Goal: Communication & Community: Ask a question

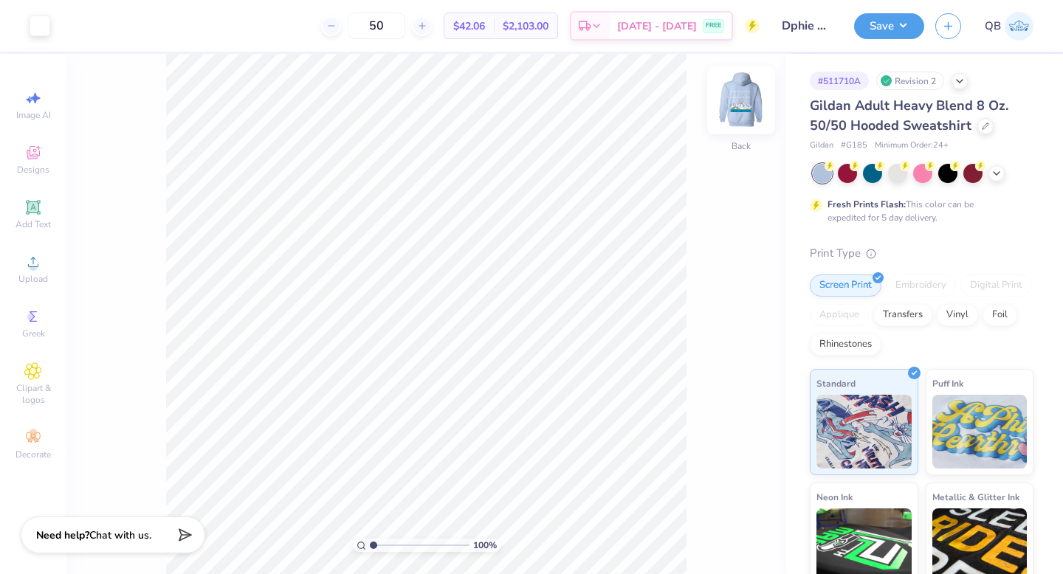
click at [743, 93] on img at bounding box center [741, 100] width 59 height 59
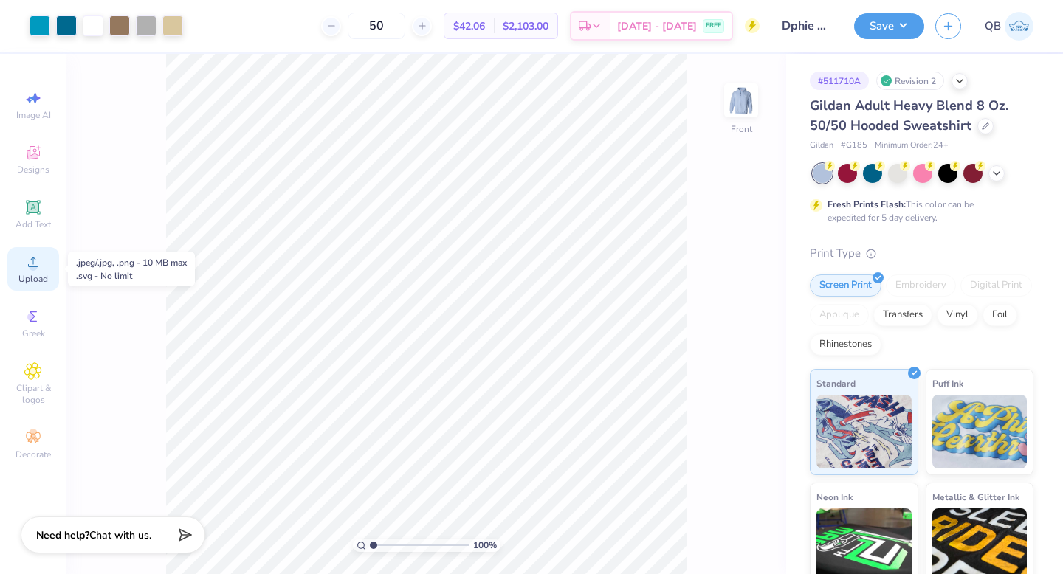
click at [44, 273] on span "Upload" at bounding box center [33, 279] width 30 height 12
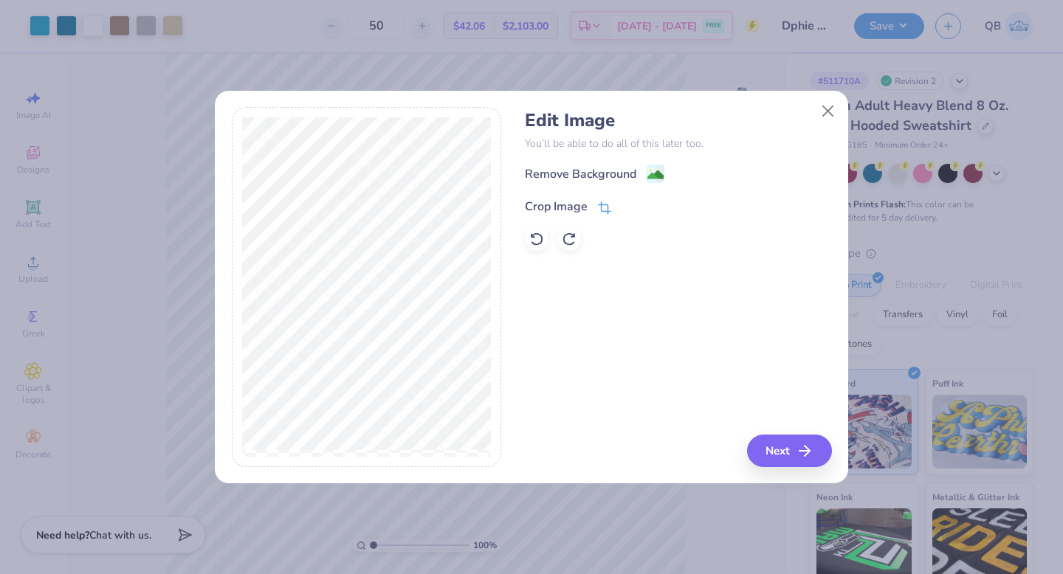
click at [605, 207] on icon at bounding box center [604, 208] width 13 height 13
click at [625, 200] on button at bounding box center [630, 206] width 16 height 16
click at [612, 205] on div "Crop Image" at bounding box center [678, 205] width 306 height 18
click at [603, 208] on icon at bounding box center [604, 208] width 13 height 13
click at [629, 204] on icon at bounding box center [629, 205] width 9 height 9
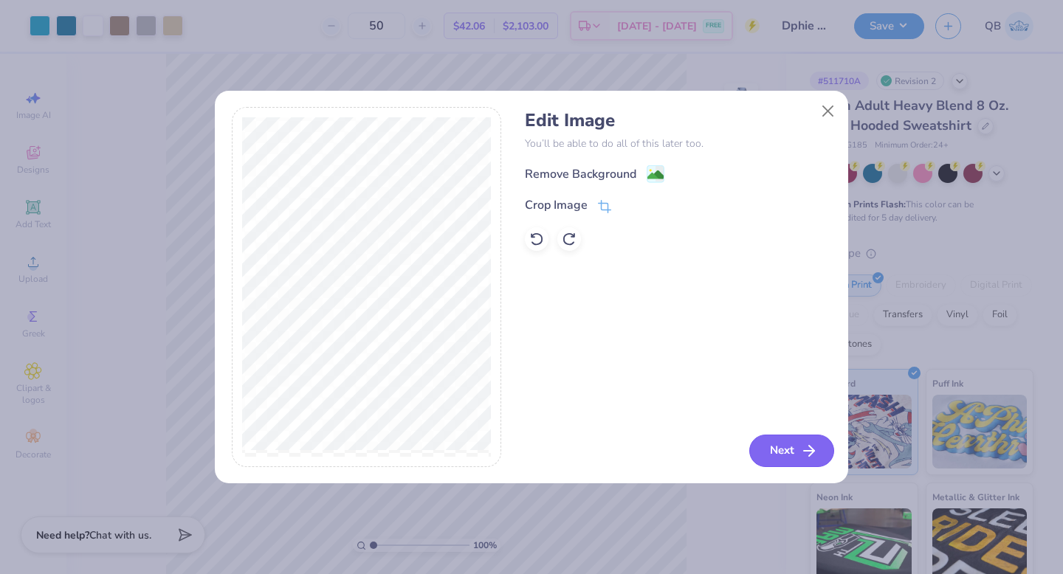
click at [789, 451] on button "Next" at bounding box center [791, 451] width 85 height 32
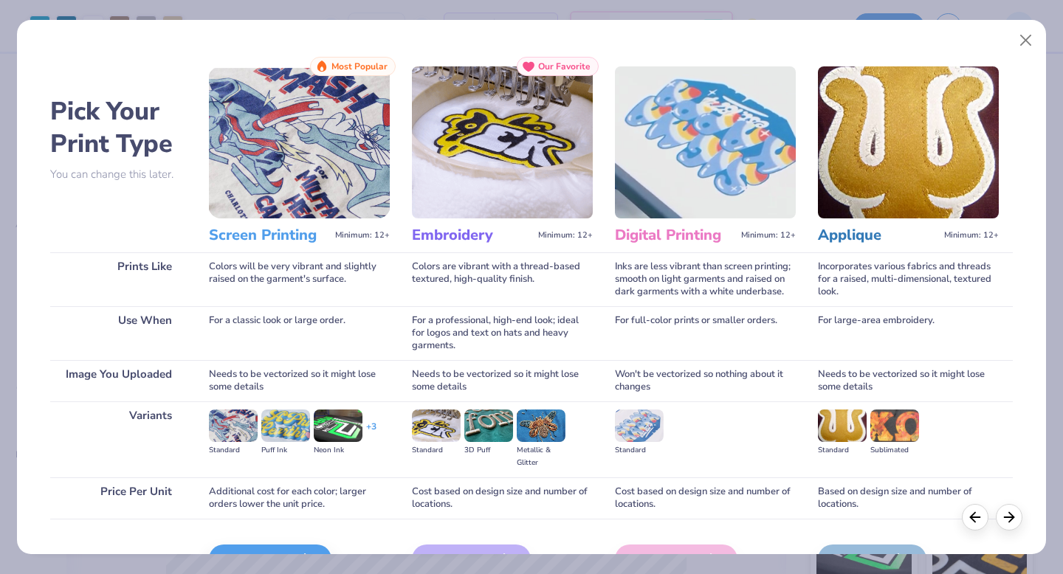
scroll to position [88, 0]
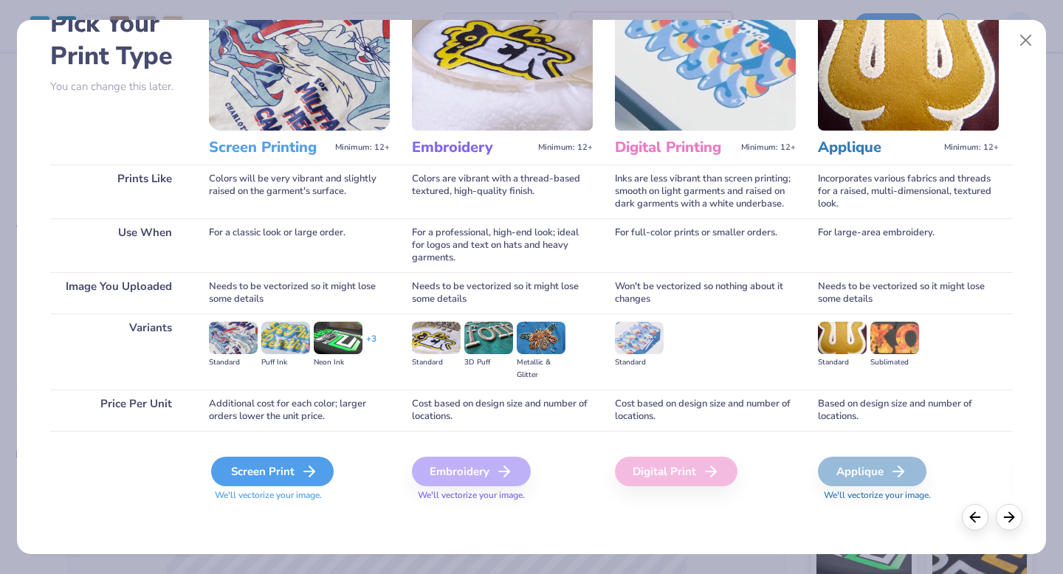
click at [250, 476] on div "Screen Print" at bounding box center [272, 472] width 123 height 30
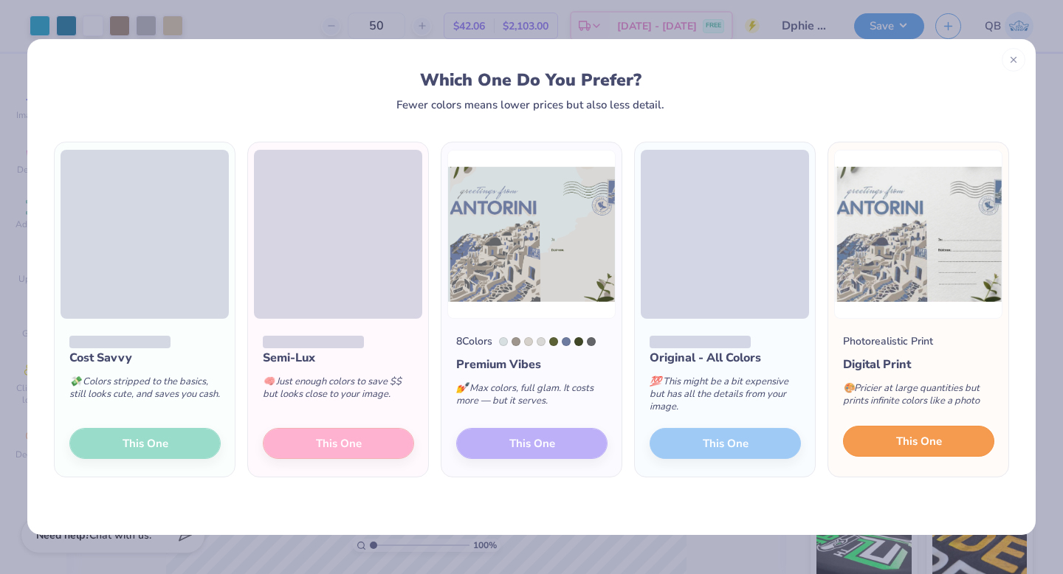
click at [947, 438] on button "This One" at bounding box center [918, 441] width 151 height 31
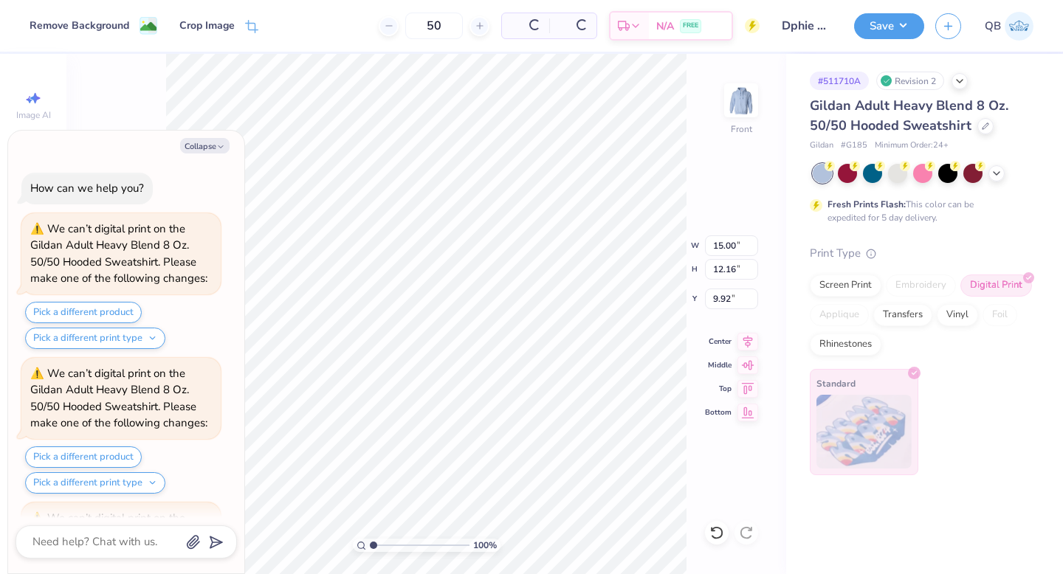
scroll to position [131, 0]
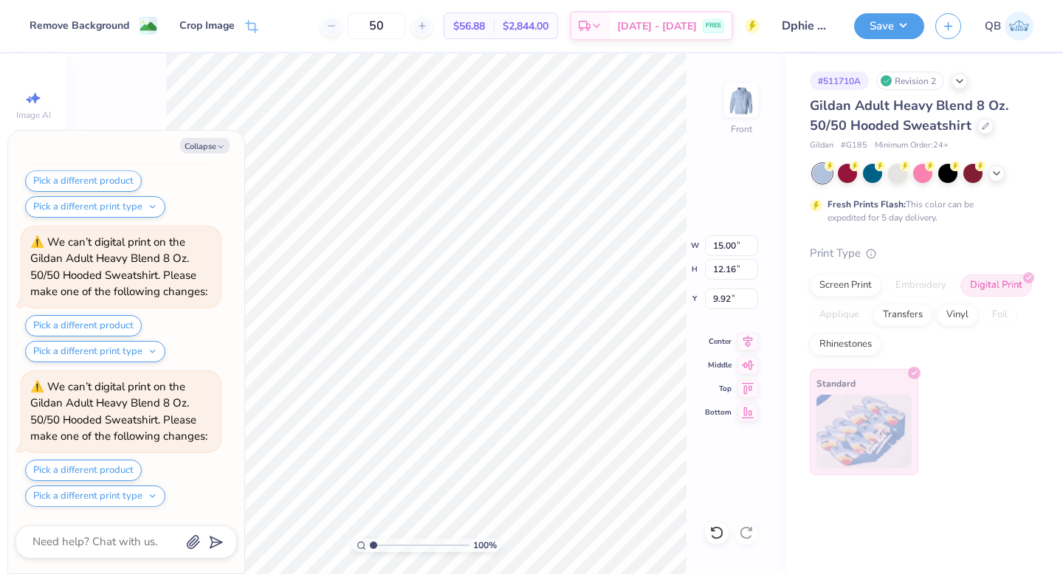
type textarea "x"
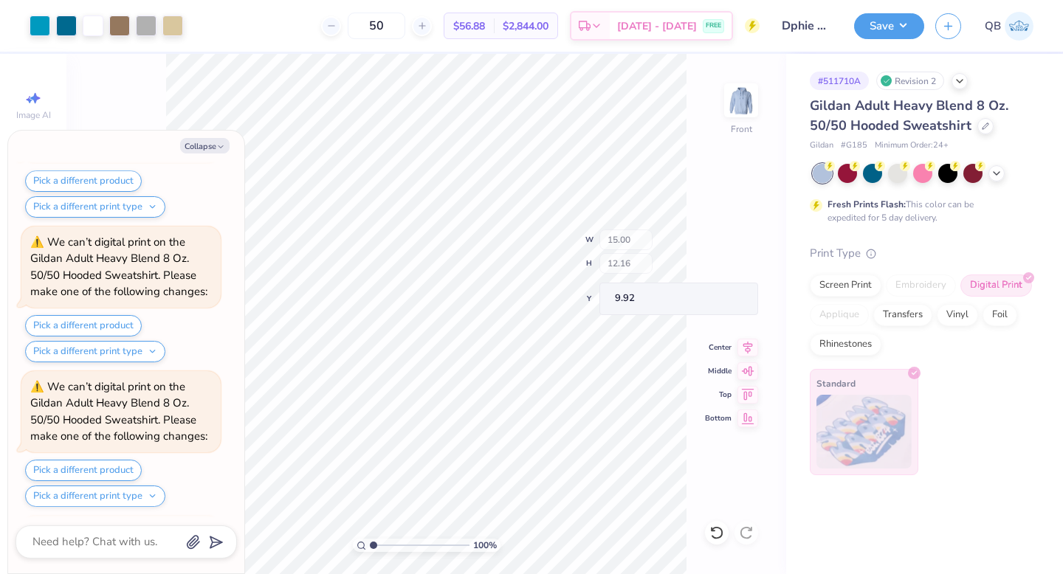
scroll to position [276, 0]
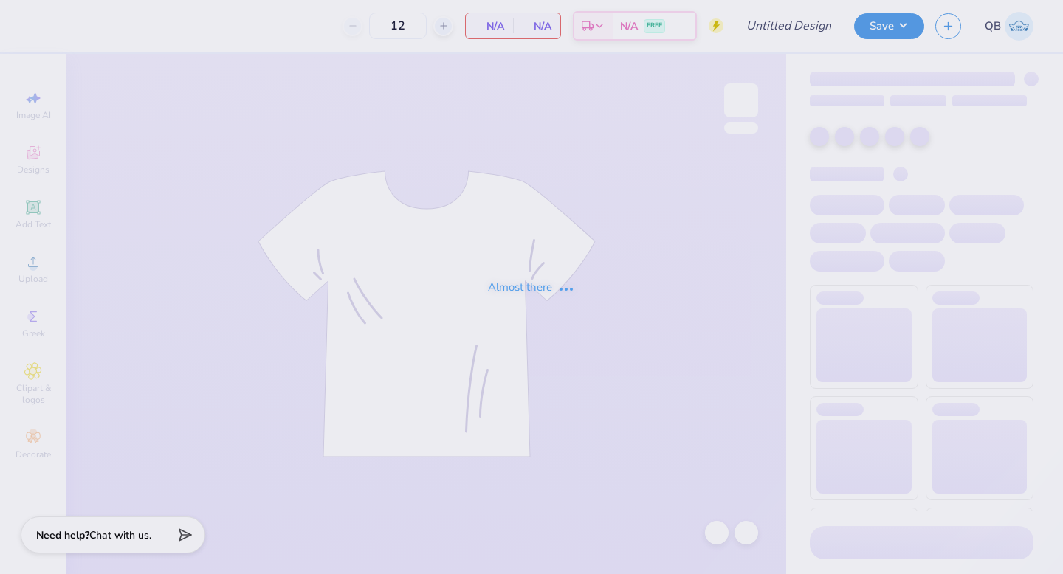
type input "Dphie bid day hoodie"
type input "50"
click at [100, 530] on div "Almost there" at bounding box center [531, 287] width 1063 height 574
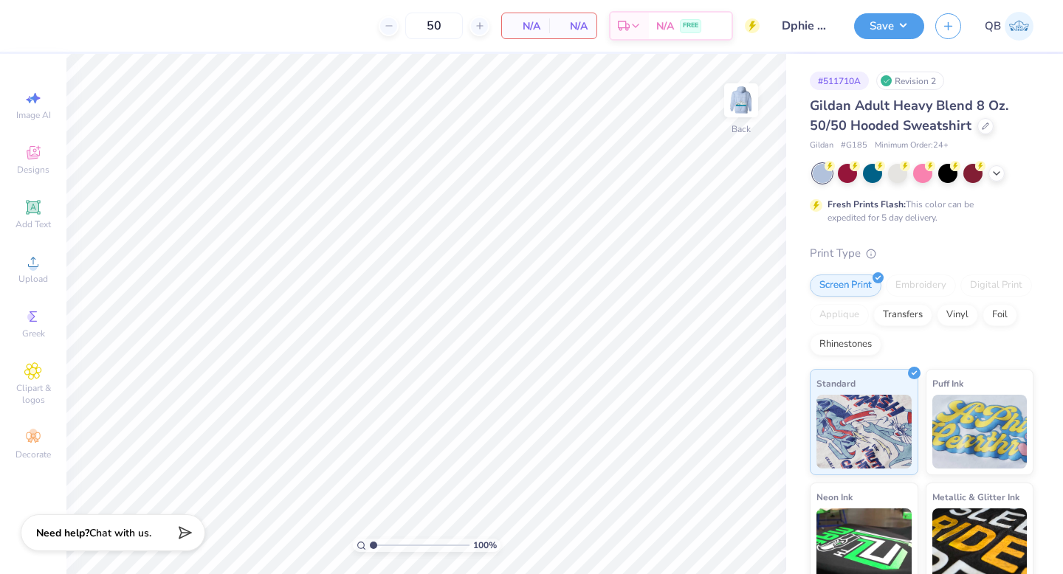
click at [100, 535] on span "Chat with us." at bounding box center [120, 533] width 62 height 14
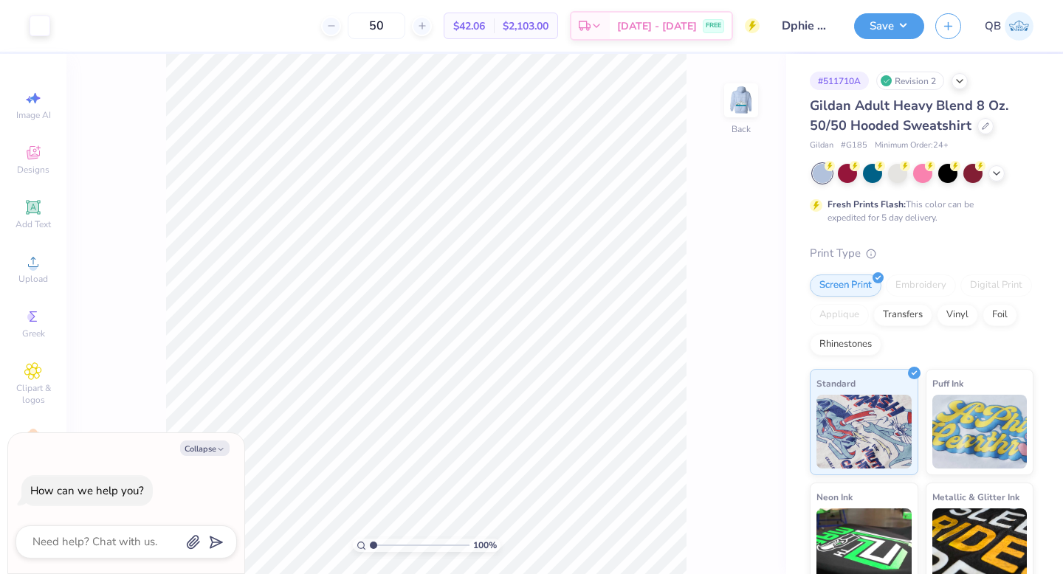
click at [106, 554] on div at bounding box center [126, 542] width 221 height 33
click at [95, 538] on textarea at bounding box center [106, 542] width 150 height 20
type textarea "H"
type textarea "x"
type textarea "Hi"
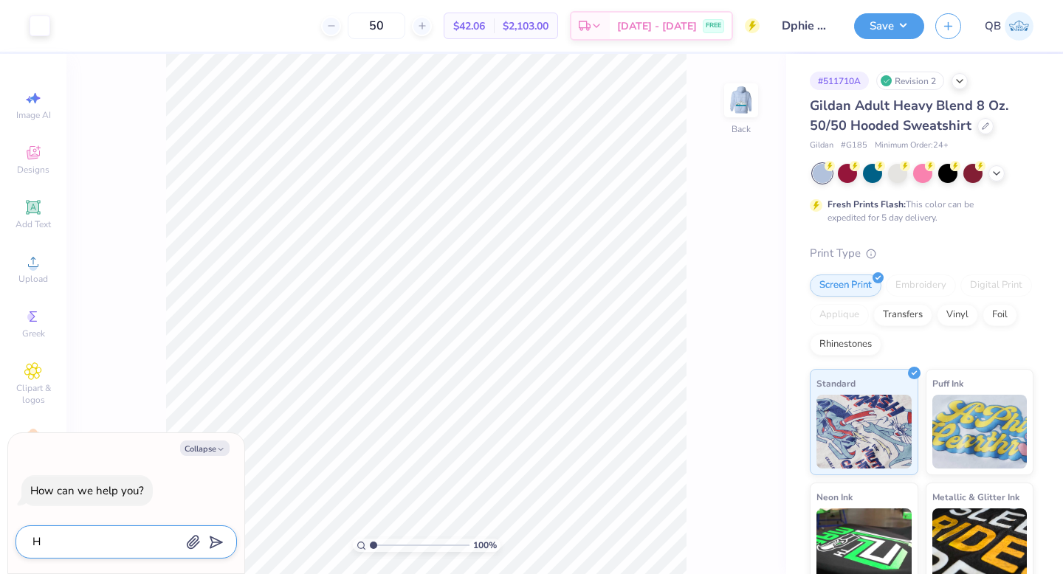
type textarea "x"
type textarea "Hi,"
type textarea "x"
type textarea "Hi,"
type textarea "x"
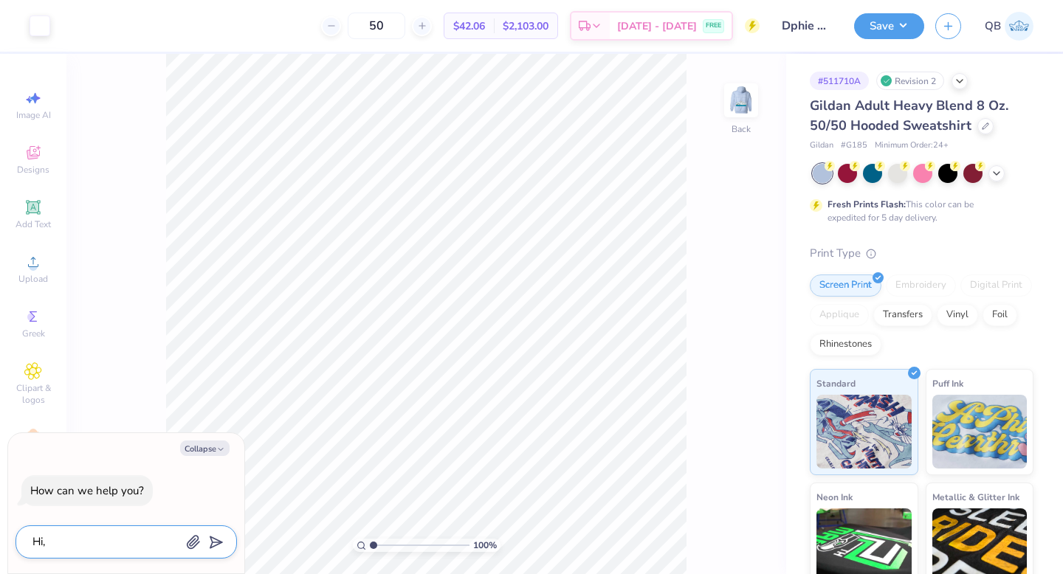
type textarea "Hi, I"
type textarea "x"
type textarea "Hi, I"
type textarea "x"
type textarea "Hi, I r"
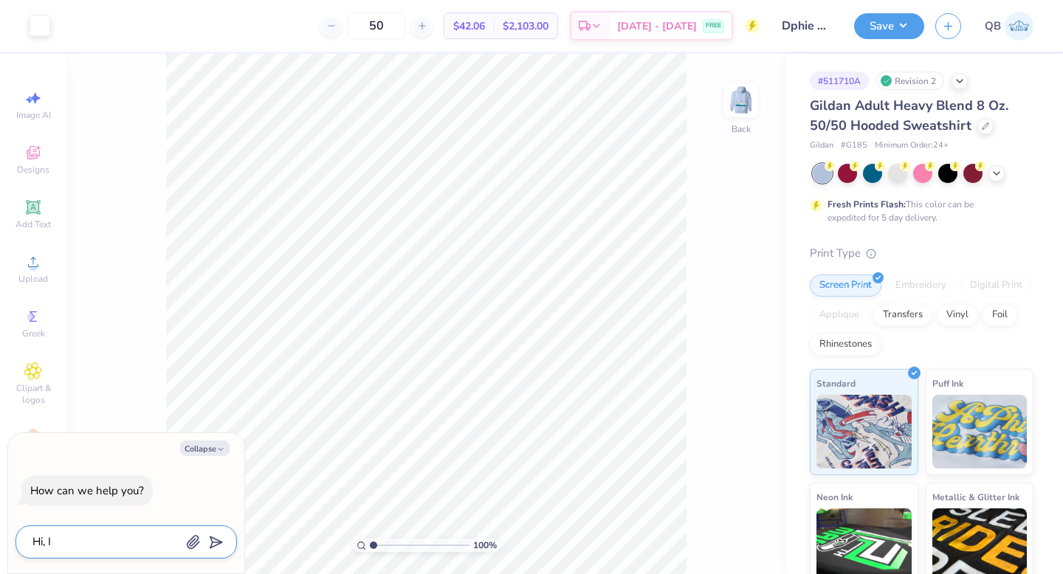
type textarea "x"
type textarea "Hi, I re"
type textarea "x"
type textarea "Hi, I rea"
type textarea "x"
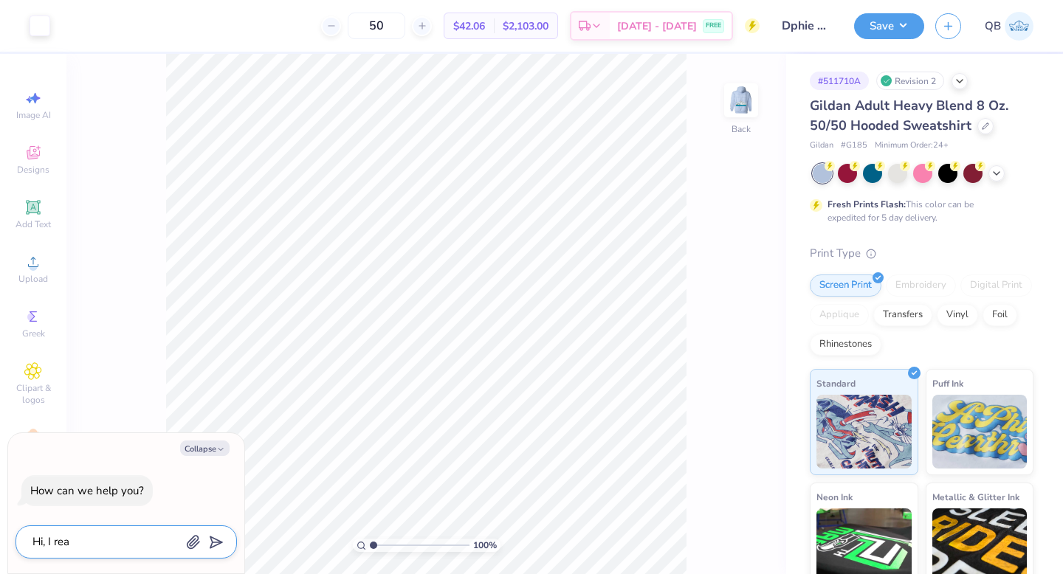
type textarea "Hi, I real"
type textarea "x"
type textarea "Hi, I reall"
type textarea "x"
type textarea "Hi, I really"
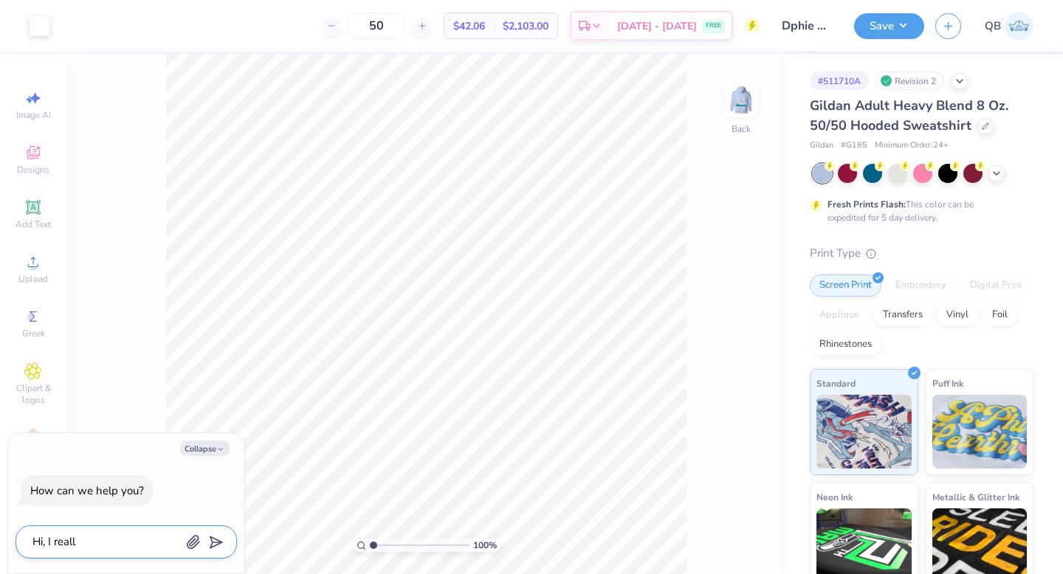
type textarea "x"
type textarea "Hi, I really"
type textarea "x"
type textarea "Hi, I really n"
type textarea "x"
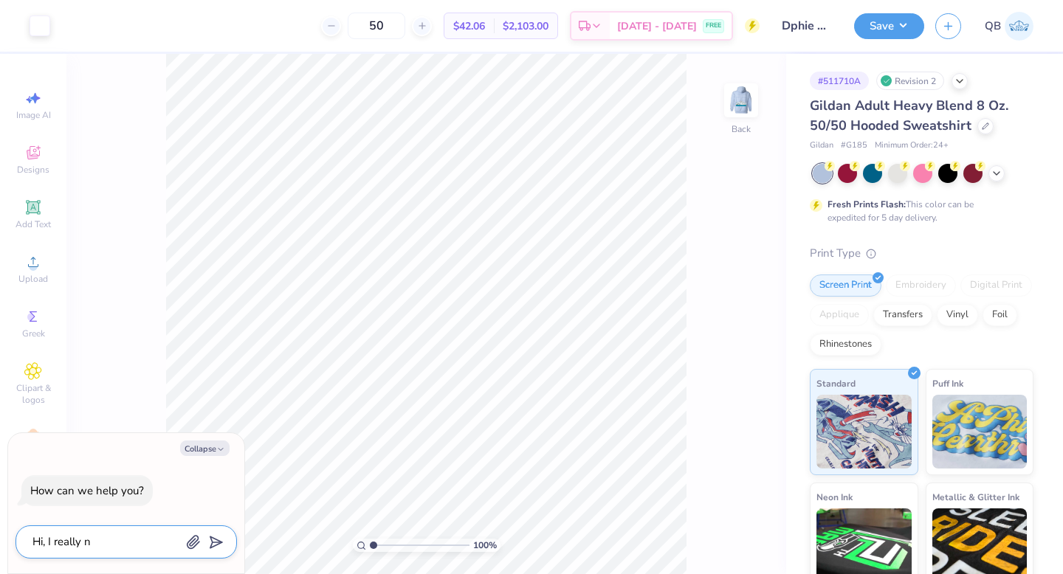
type textarea "Hi, I really ne"
type textarea "x"
type textarea "Hi, I really nee"
type textarea "x"
type textarea "Hi, I really need"
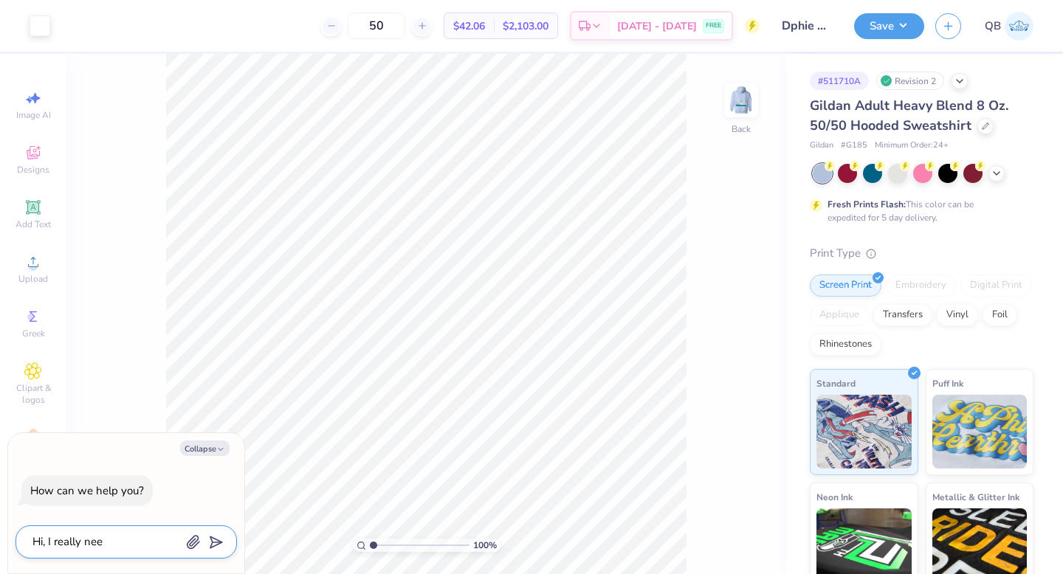
type textarea "x"
type textarea "Hi, I really need"
type textarea "x"
type textarea "Hi, I really need s"
type textarea "x"
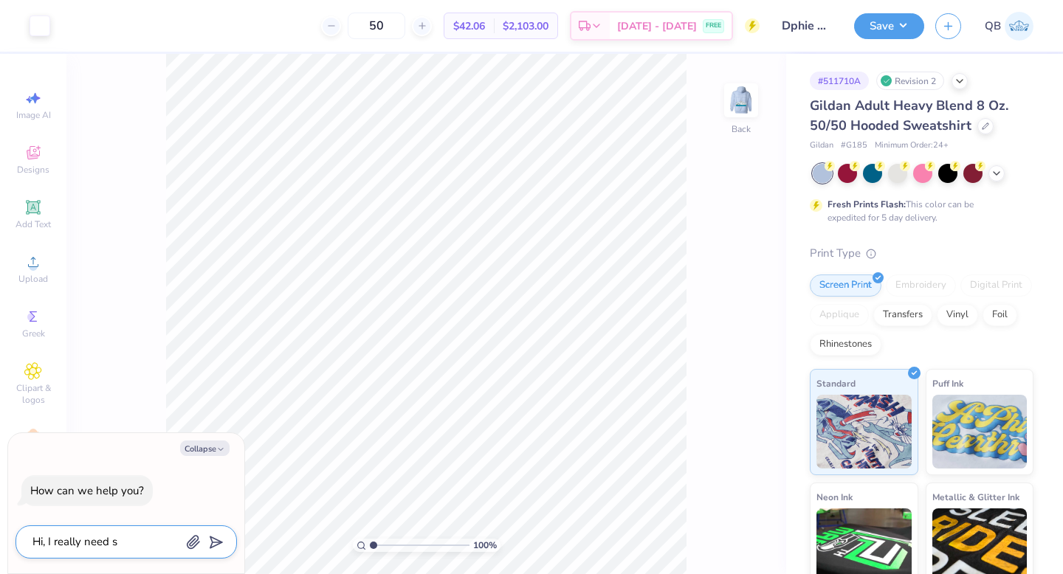
type textarea "Hi, I really need so"
type textarea "x"
type textarea "Hi, I really need som"
type textarea "x"
type textarea "Hi, I really need some"
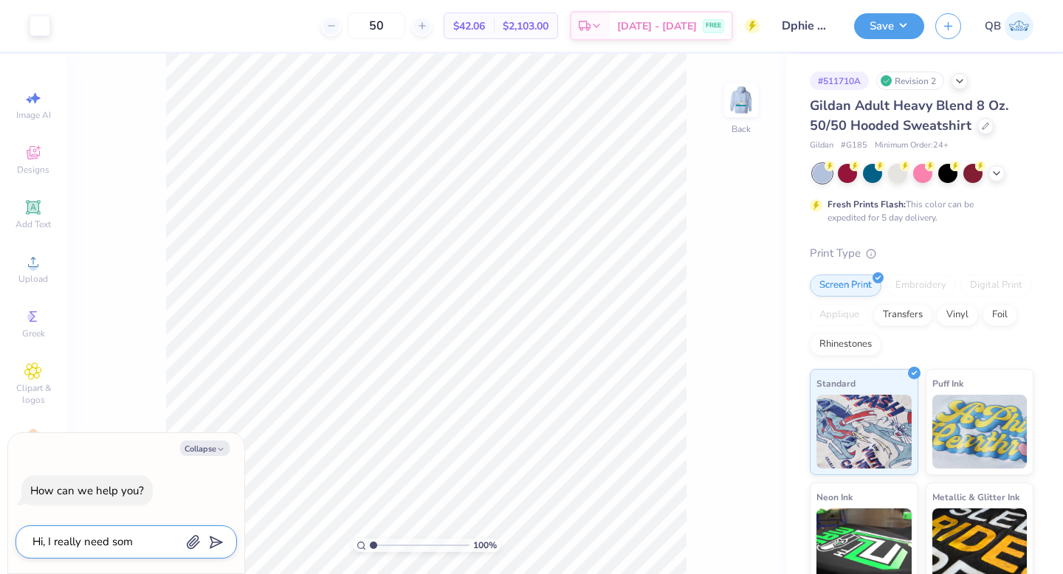
type textarea "x"
type textarea "Hi, I really need someo"
type textarea "x"
type textarea "Hi, I really need someon"
type textarea "x"
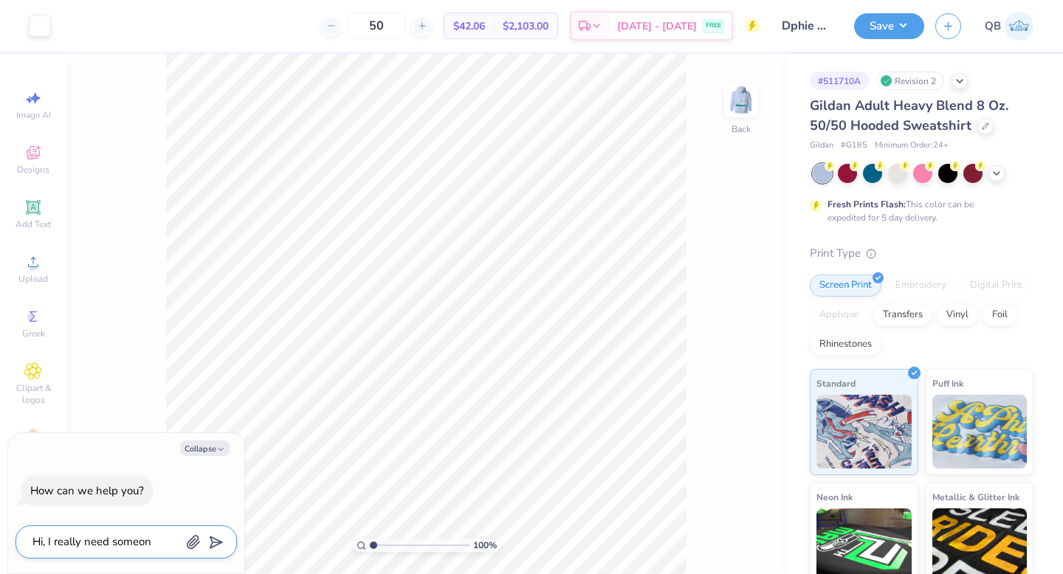
type textarea "Hi, I really need someone"
type textarea "x"
type textarea "Hi, I really need someone"
type textarea "x"
type textarea "Hi, I really need someone t"
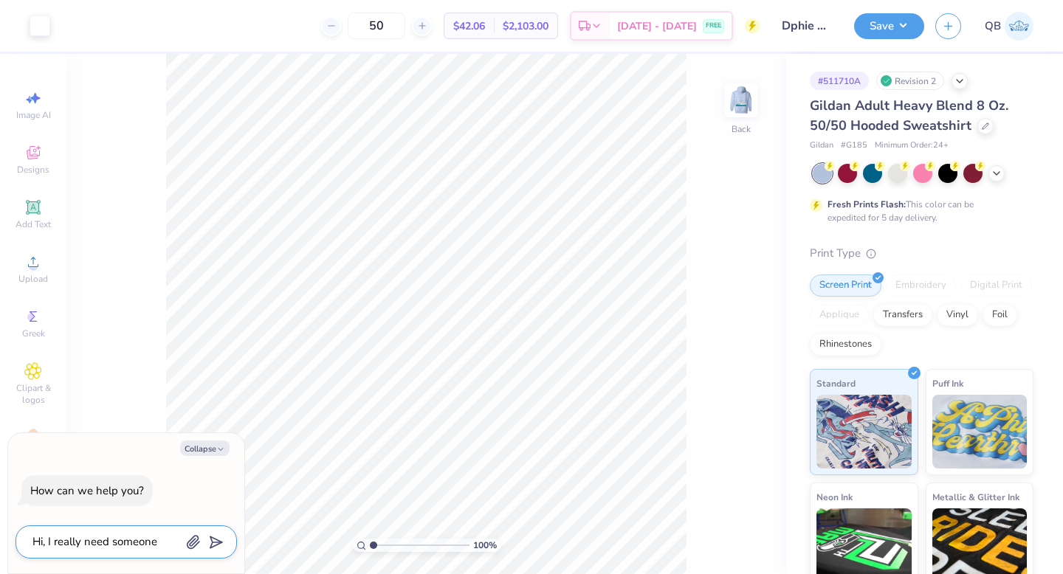
type textarea "x"
type textarea "Hi, I really need someone to"
type textarea "x"
type textarea "Hi, I really need someone to"
type textarea "x"
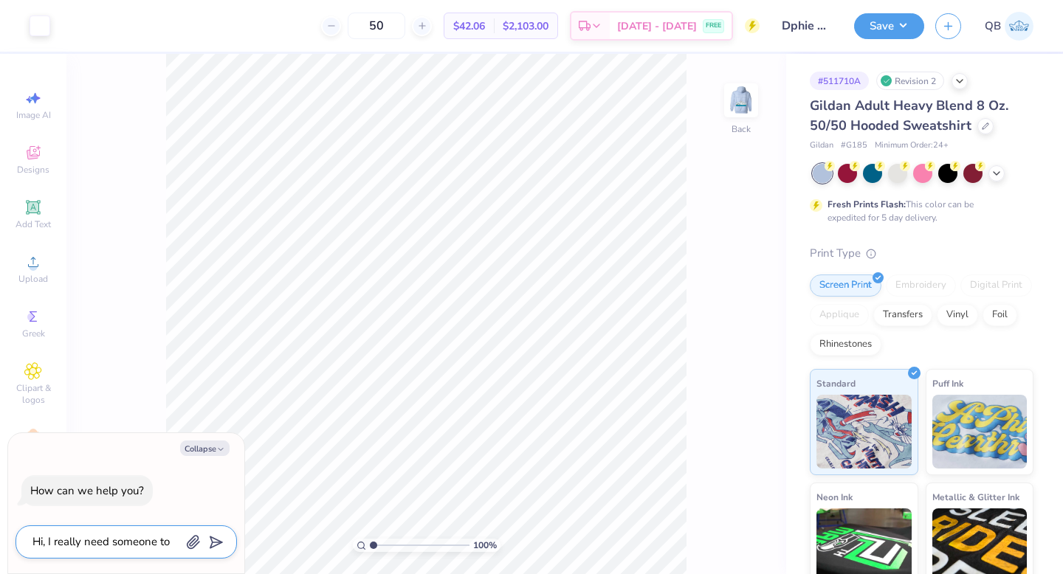
type textarea "Hi, I really need someone to w"
type textarea "x"
type textarea "Hi, I really need someone to wo"
type textarea "x"
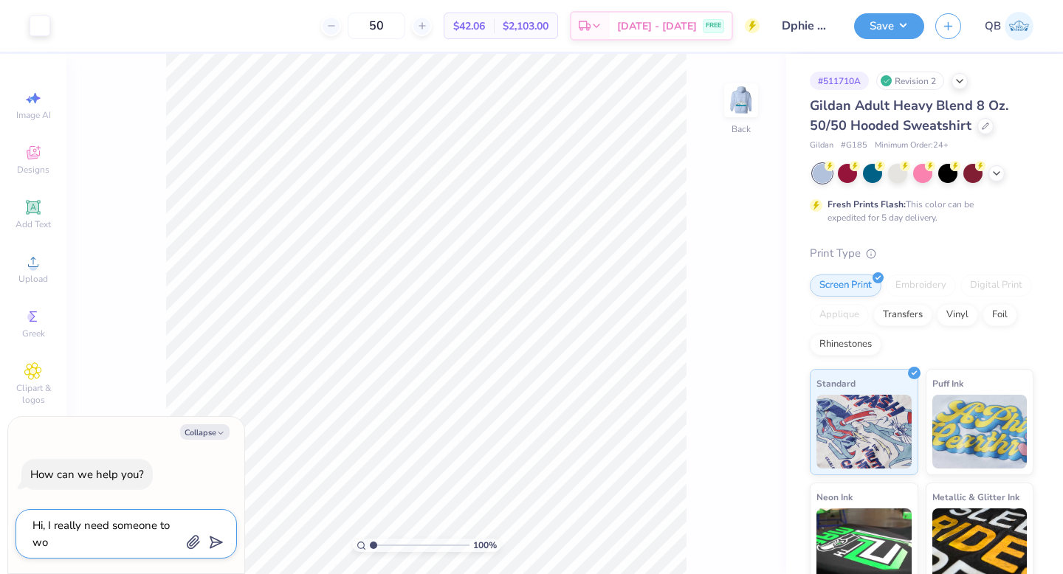
type textarea "Hi, I really need someone to wor"
type textarea "x"
type textarea "Hi, I really need someone to work"
type textarea "x"
type textarea "Hi, I really need someone to work"
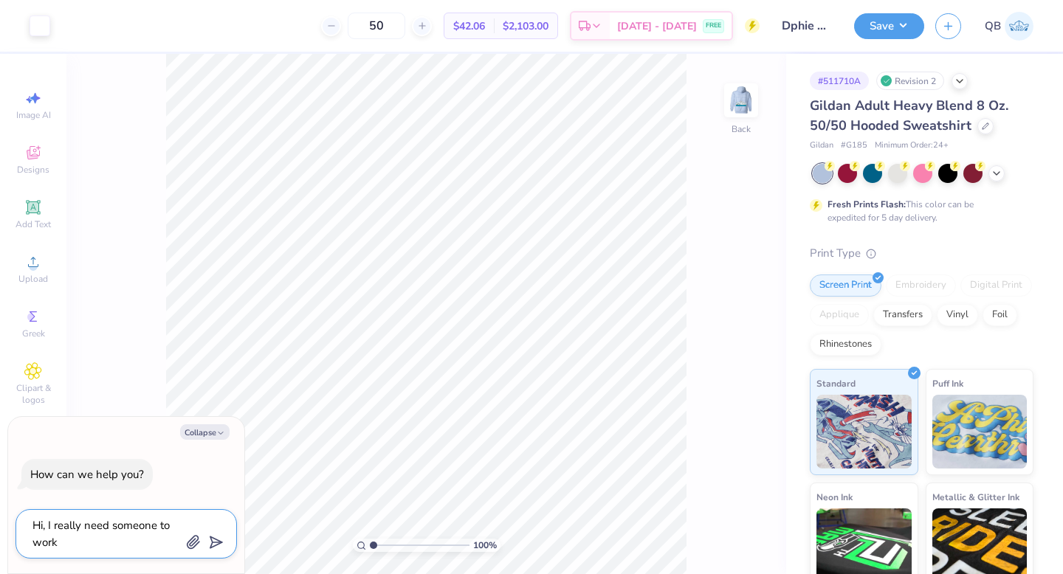
type textarea "x"
type textarea "Hi, I really need someone to work o"
type textarea "x"
type textarea "Hi, I really need someone to work on"
type textarea "x"
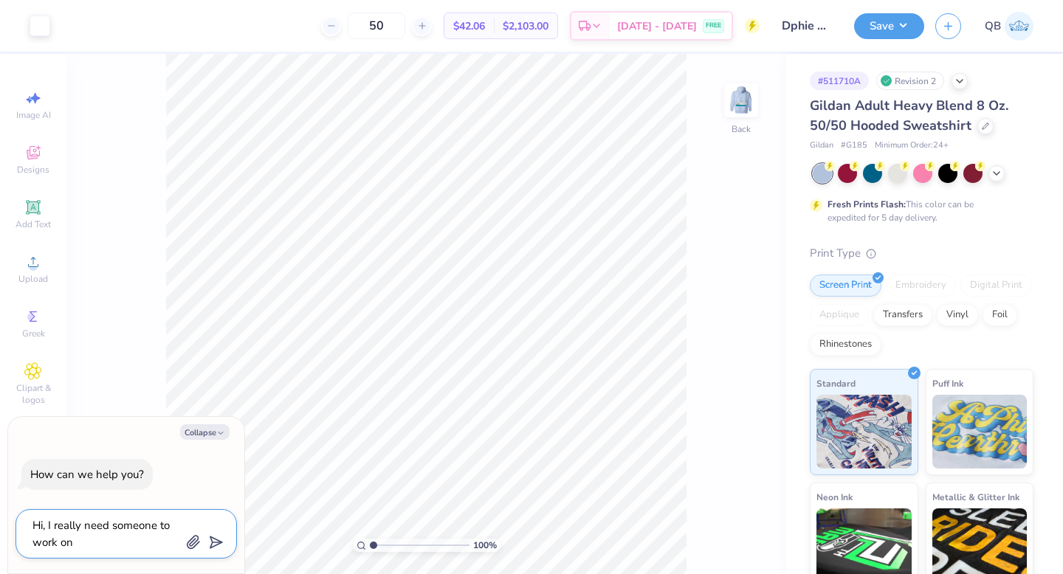
type textarea "Hi, I really need someone to work on"
type textarea "x"
type textarea "Hi, I really need someone to work on t"
type textarea "x"
type textarea "Hi, I really need someone to work on th"
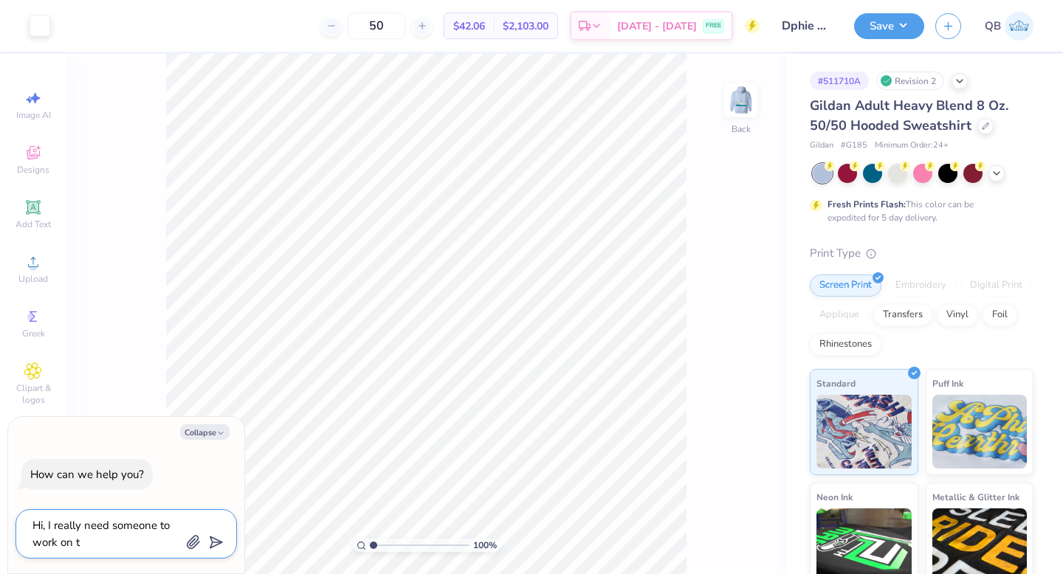
type textarea "x"
type textarea "Hi, I really need someone to work on thi"
type textarea "x"
type textarea "Hi, I really need someone to work on this"
type textarea "x"
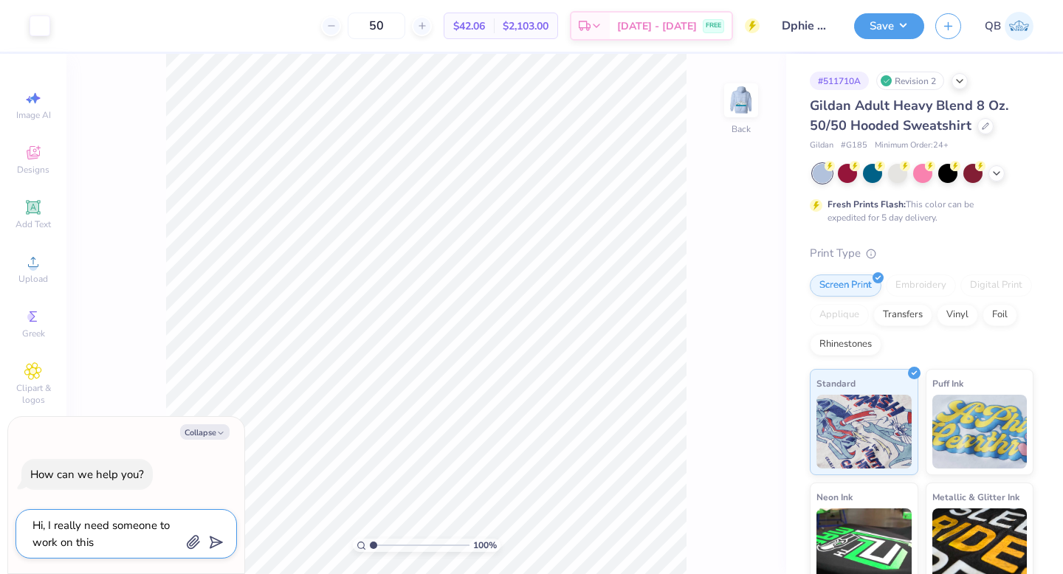
type textarea "Hi, I really need someone to work on this"
type textarea "x"
type textarea "Hi, I really need someone to work on this p"
type textarea "x"
type textarea "Hi, I really need someone to work on this pr"
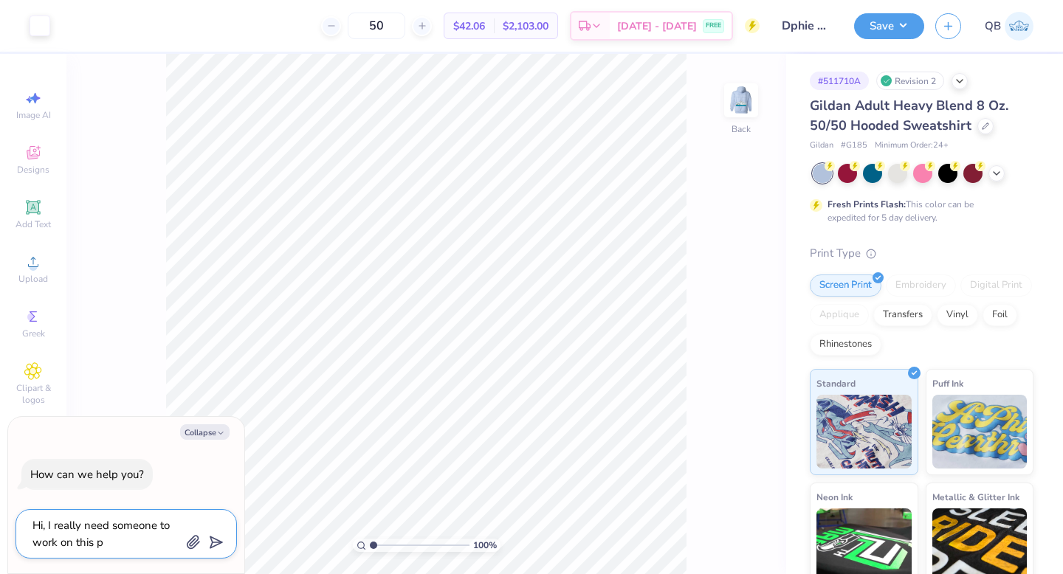
type textarea "x"
type textarea "Hi, I really need someone to work on this pro"
type textarea "x"
type textarea "Hi, I really need someone to work on this proo"
type textarea "x"
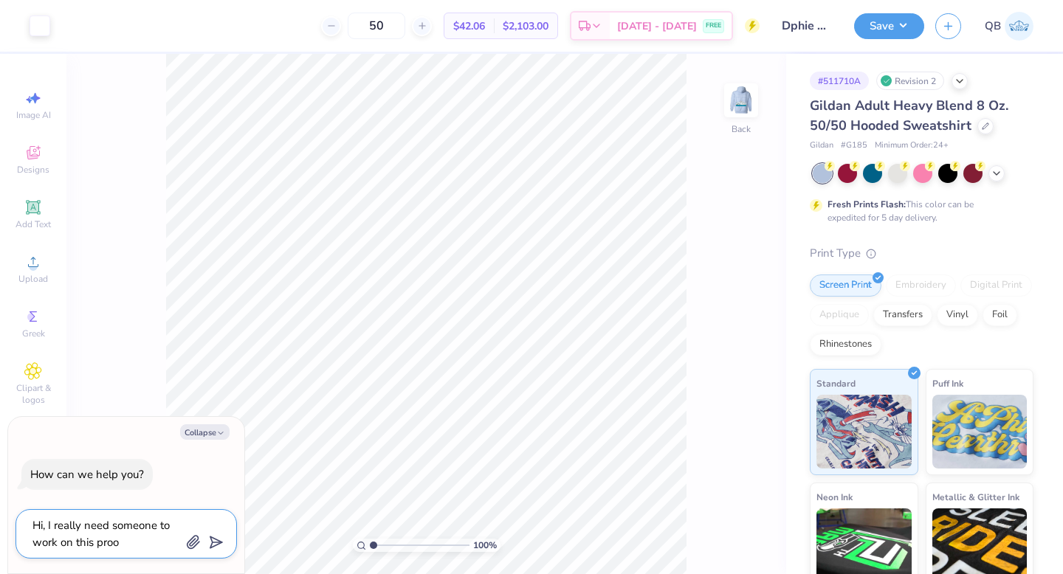
type textarea "Hi, I really need someone to work on this proof"
type textarea "x"
type textarea "Hi, I really need someone to work on this proof"
type textarea "x"
type textarea "Hi, I really need someone to work on this proof a"
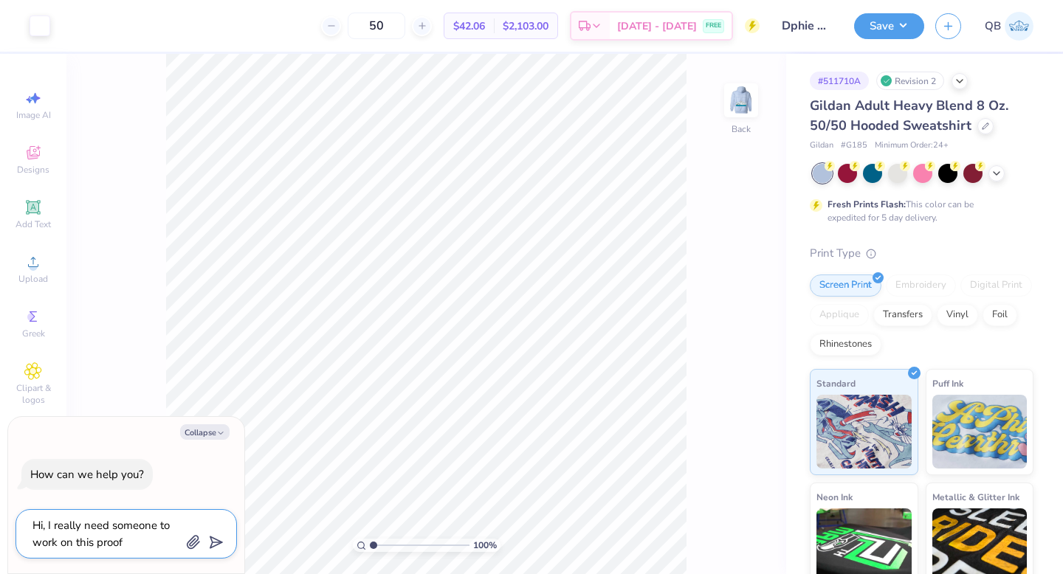
type textarea "x"
type textarea "Hi, I really need someone to work on this proof an"
type textarea "x"
type textarea "Hi, I really need someone to work on this proof and"
type textarea "x"
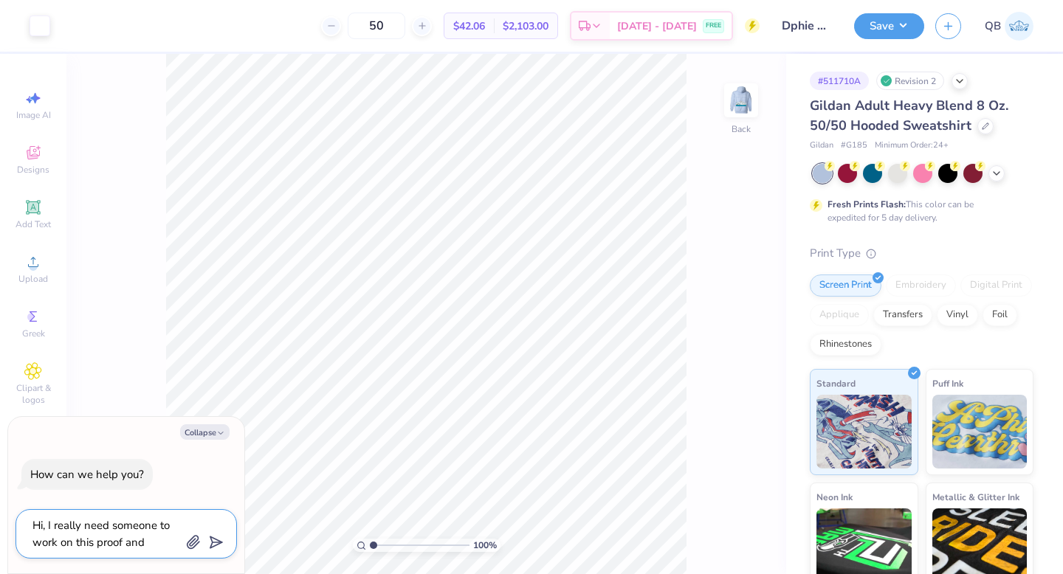
type textarea "Hi, I really need someone to work on this proof and h"
type textarea "x"
type textarea "Hi, I really need someone to work on this proof and ha"
type textarea "x"
type textarea "Hi, I really need someone to work on this proof and hav"
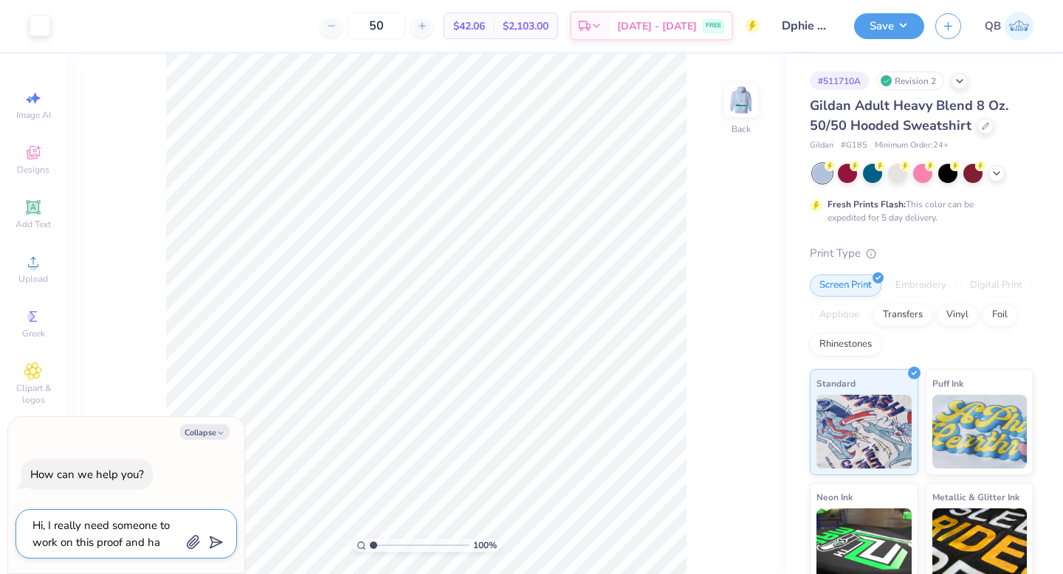
type textarea "x"
type textarea "Hi, I really need someone to work on this proof and have"
type textarea "x"
type textarea "Hi, I really need someone to work on this proof and have"
type textarea "x"
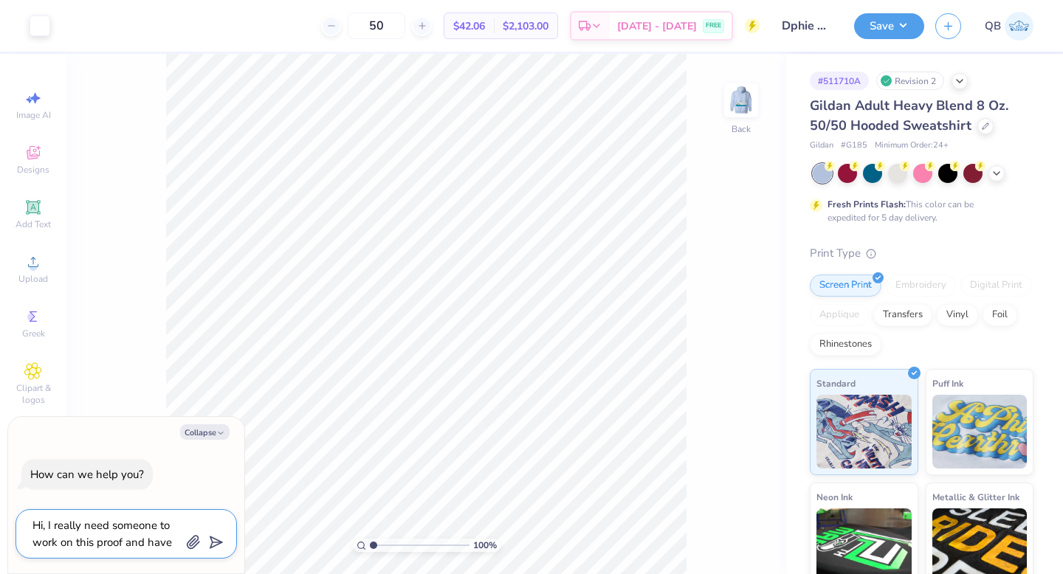
type textarea "Hi, I really need someone to work on this proof and have i"
type textarea "x"
type textarea "Hi, I really need someone to work on this proof and have it"
type textarea "x"
type textarea "Hi, I really need someone to work on this proof and have it"
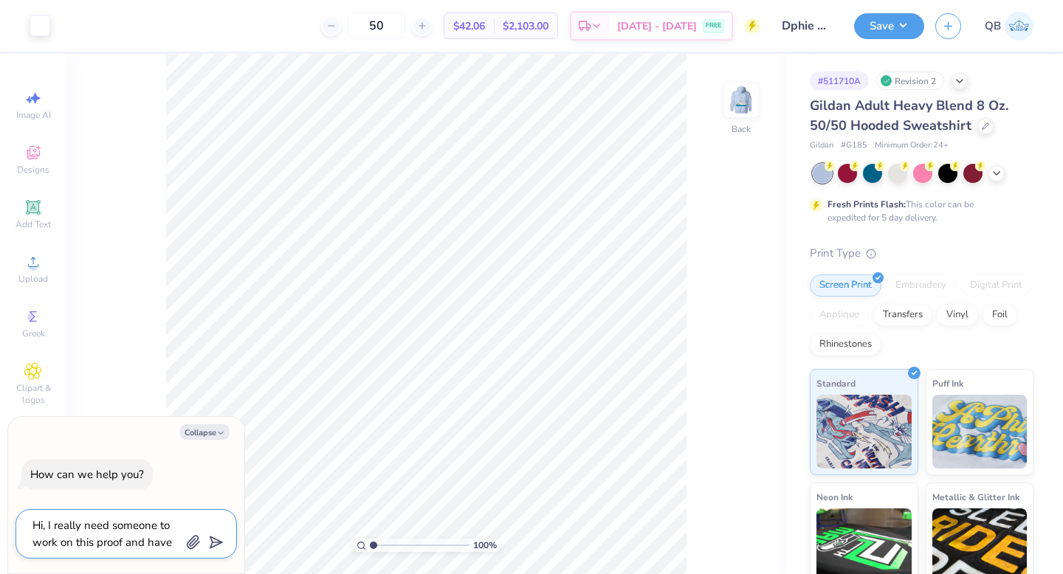
type textarea "x"
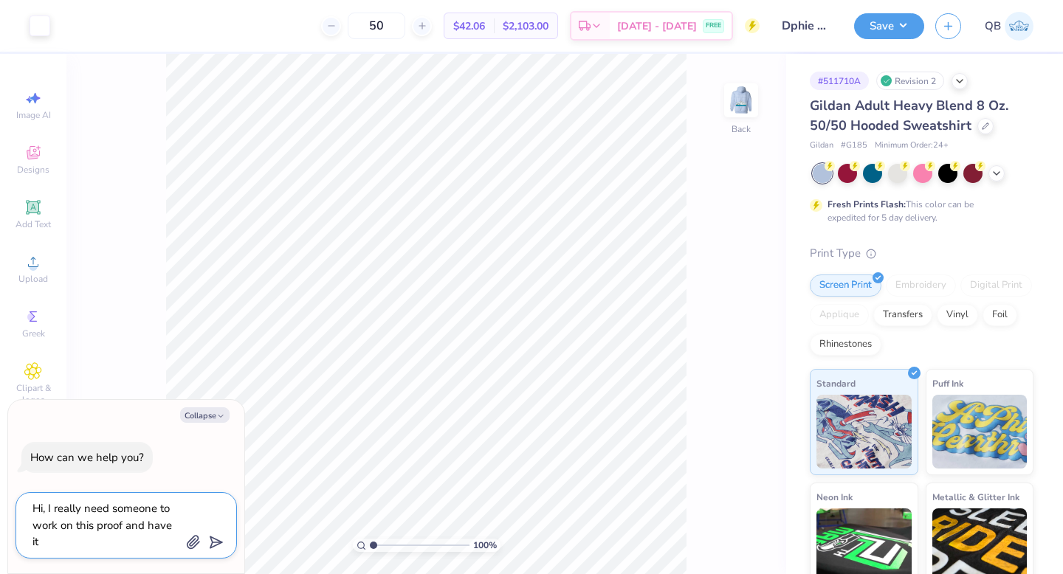
type textarea "Hi, I really need someone to work on this proof and have it d"
type textarea "x"
type textarea "Hi, I really need someone to work on this proof and have it do"
type textarea "x"
type textarea "Hi, I really need someone to work on this proof and have it don"
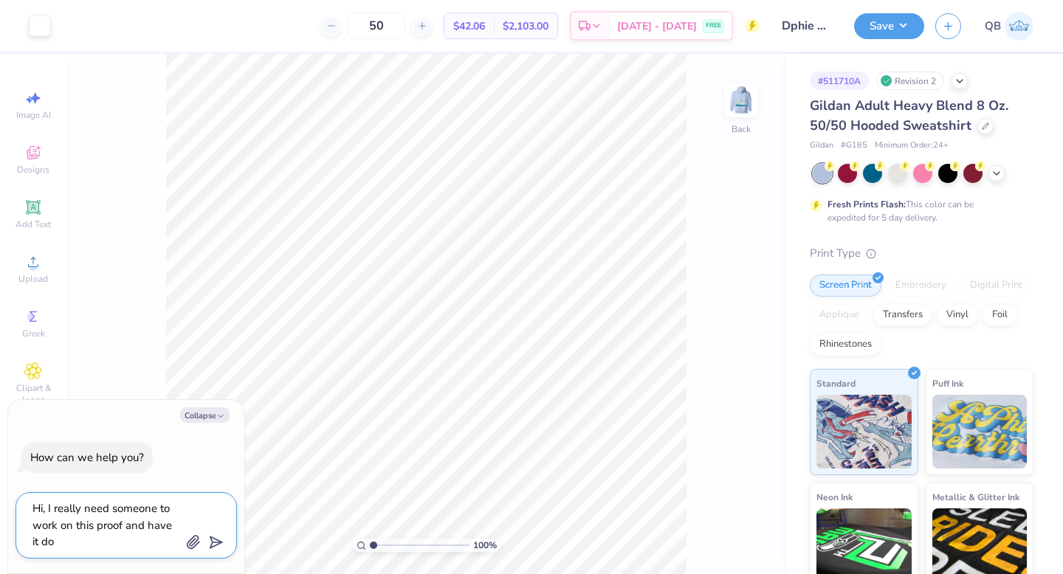
type textarea "x"
type textarea "Hi, I really need someone to work on this proof and have it done"
type textarea "x"
type textarea "Hi, I really need someone to work on this proof and have it done"
type textarea "x"
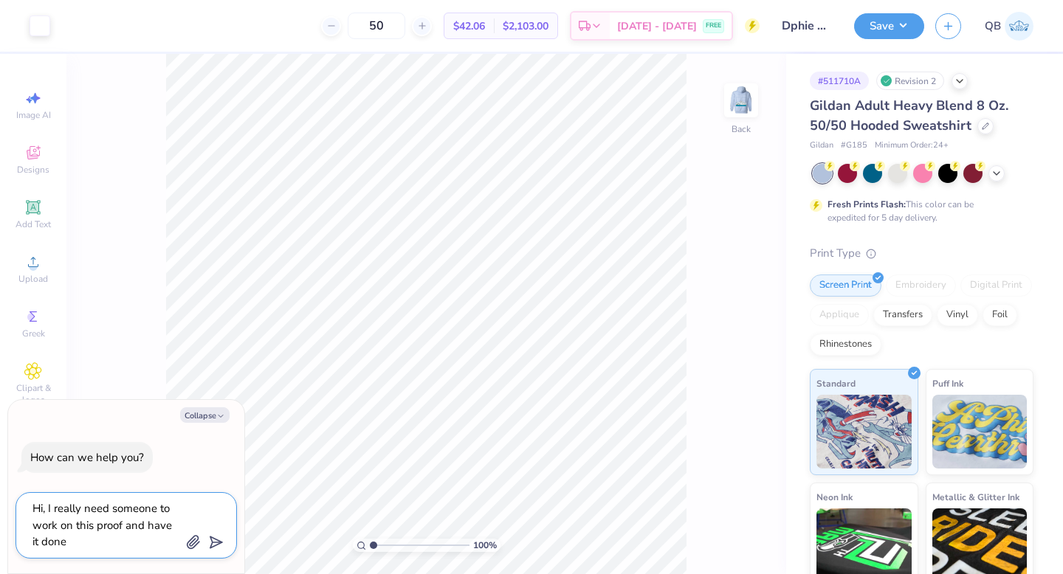
type textarea "Hi, I really need someone to work on this proof and have it done b"
type textarea "x"
type textarea "Hi, I really need someone to work on this proof and have it done by"
type textarea "x"
type textarea "Hi, I really need someone to work on this proof and have it done by"
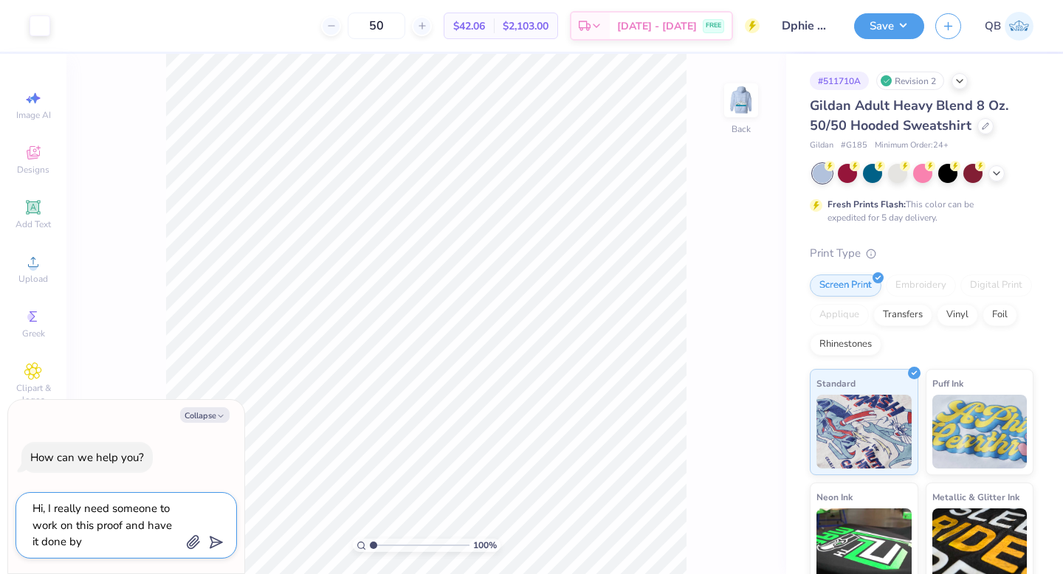
type textarea "x"
type textarea "Hi, I really need someone to work on this proof and have it done by t"
type textarea "x"
type textarea "Hi, I really need someone to work on this proof and have it done by to"
type textarea "x"
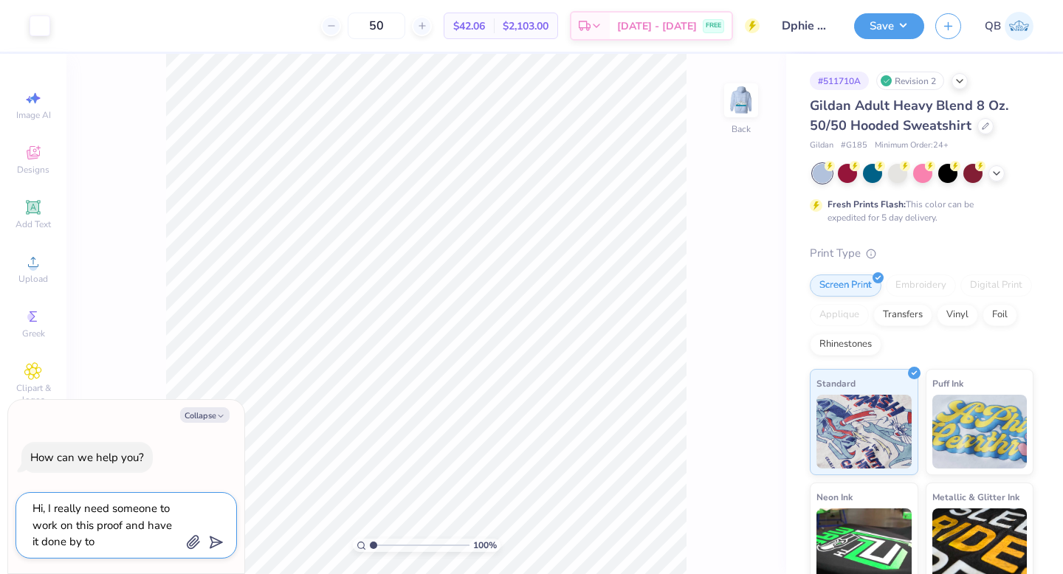
type textarea "Hi, I really need someone to work on this proof and have it done by ton"
type textarea "x"
type textarea "Hi, I really need someone to work on this proof and have it done by toni"
type textarea "x"
type textarea "Hi, I really need someone to work on this proof and have it done by tonig"
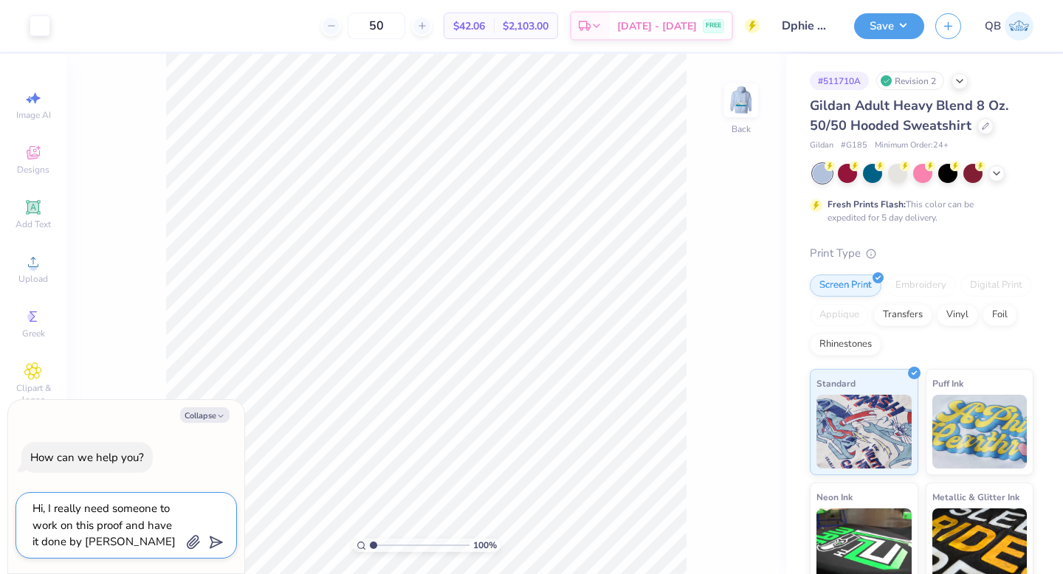
type textarea "x"
type textarea "Hi, I really need someone to work on this proof and have it done by tonigh"
type textarea "x"
type textarea "Hi, I really need someone to work on this proof and have it done by tonight"
type textarea "x"
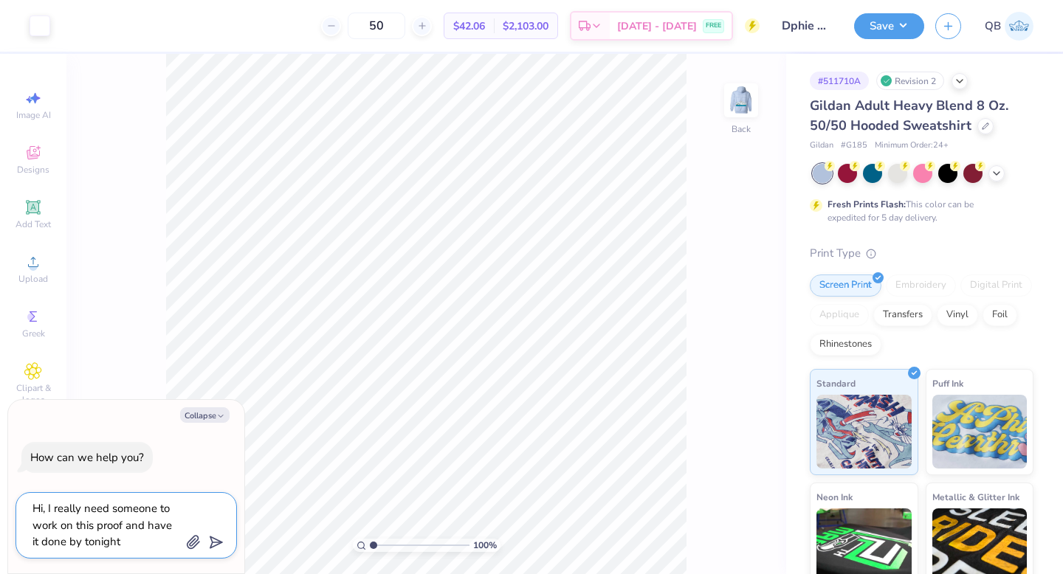
type textarea "Hi, I really need someone to work on this proof and have it done by tonigh"
type textarea "x"
type textarea "Hi, I really need someone to work on this proof and have it done by tonig"
type textarea "x"
type textarea "Hi, I really need someone to work on this proof and have it done by toni"
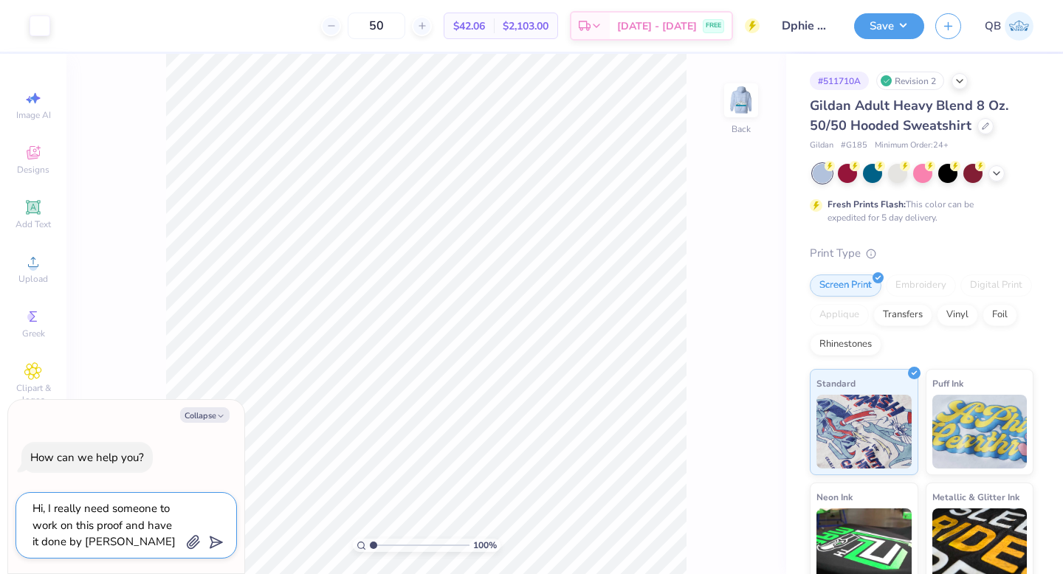
type textarea "x"
type textarea "Hi, I really need someone to work on this proof and have it done by ton"
type textarea "x"
type textarea "Hi, I really need someone to work on this proof and have it done by to"
type textarea "x"
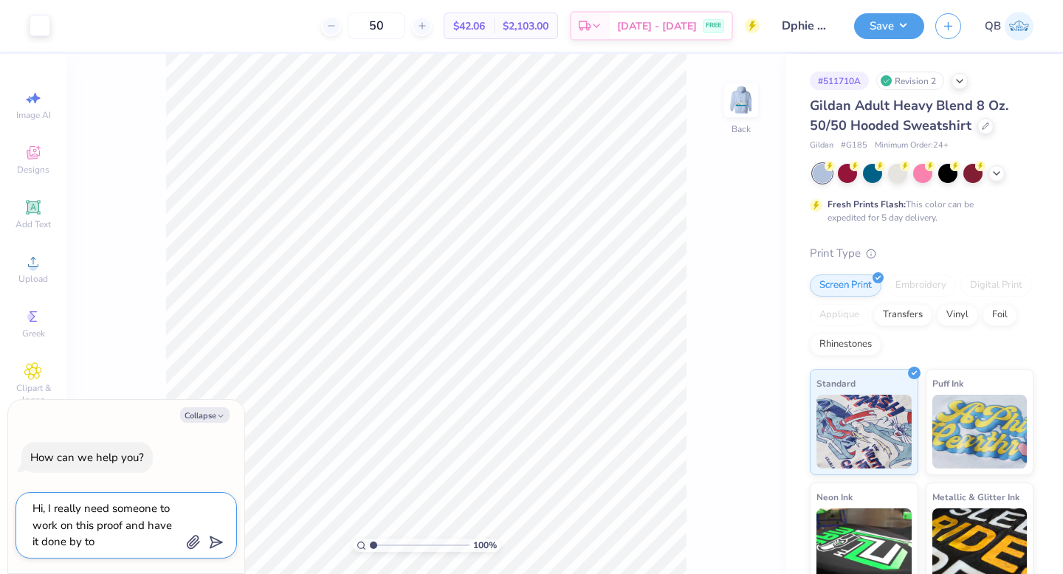
type textarea "Hi, I really need someone to work on this proof and have it done by t"
type textarea "x"
type textarea "Hi, I really need someone to work on this proof and have it done by"
type textarea "x"
type textarea "Hi, I really need someone to work on this proof and have it done by"
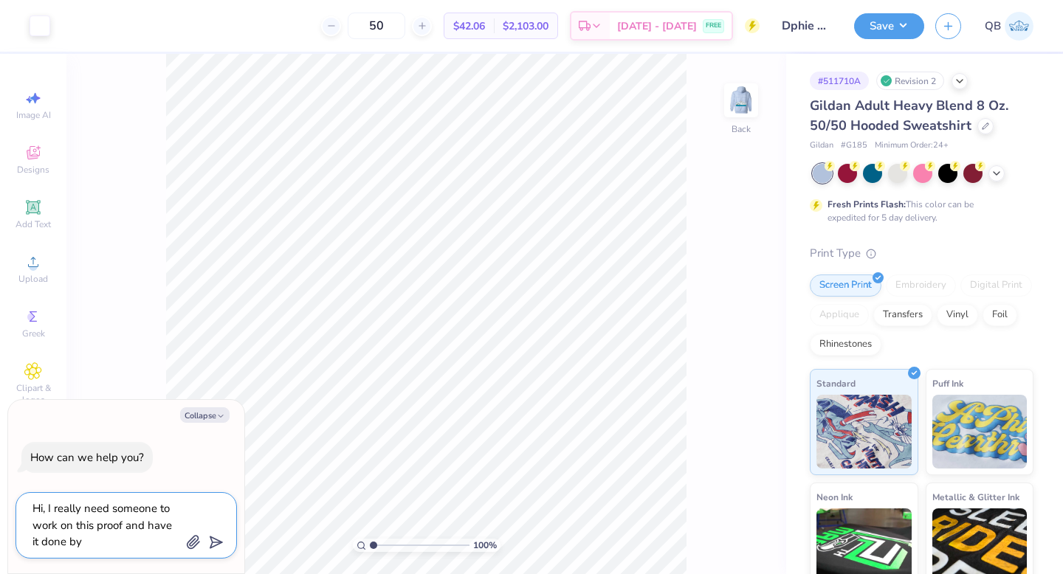
type textarea "x"
type textarea "Hi, I really need someone to work on this proof and have it done b"
type textarea "x"
type textarea "Hi, I really need someone to work on this proof and have it done"
type textarea "x"
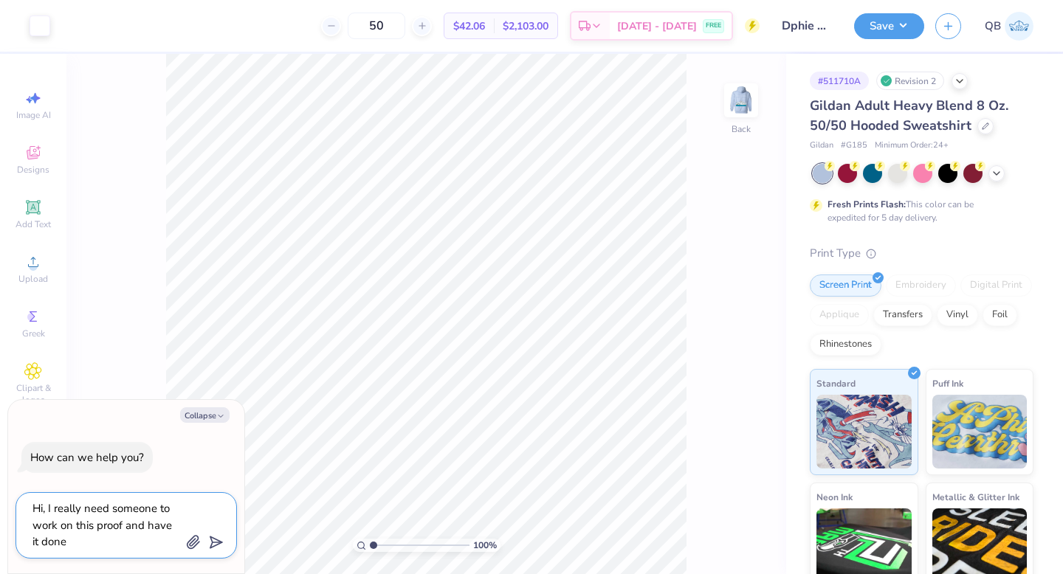
type textarea "Hi, I really need someone to work on this proof and have it done i"
type textarea "x"
type textarea "Hi, I really need someone to work on this proof and have it done in"
type textarea "x"
type textarea "Hi, I really need someone to work on this proof and have it done in"
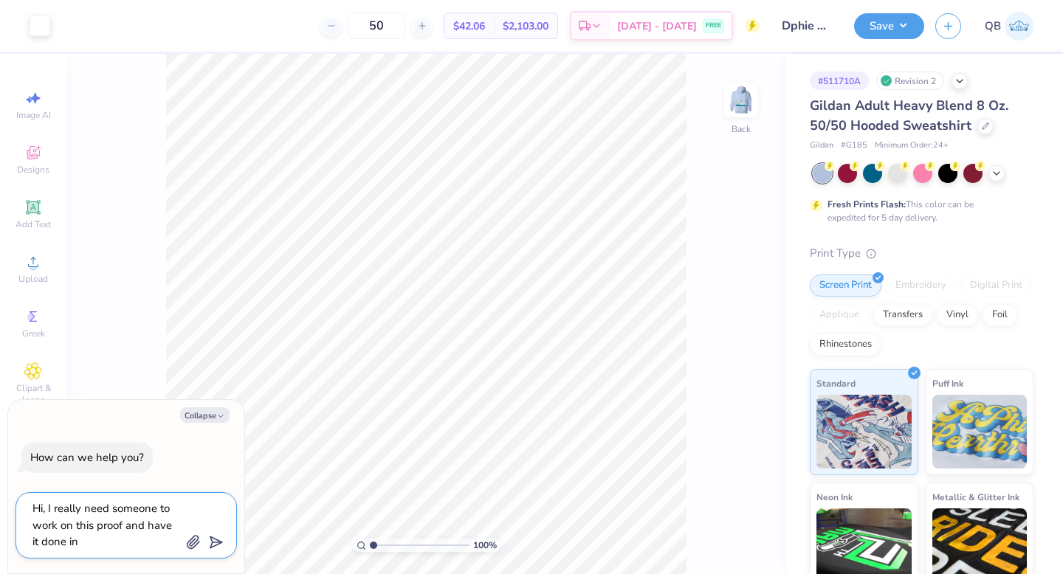
type textarea "x"
type textarea "Hi, I really need someone to work on this proof and have it done in t"
type textarea "x"
type textarea "Hi, I really need someone to work on this proof and have it done in th"
type textarea "x"
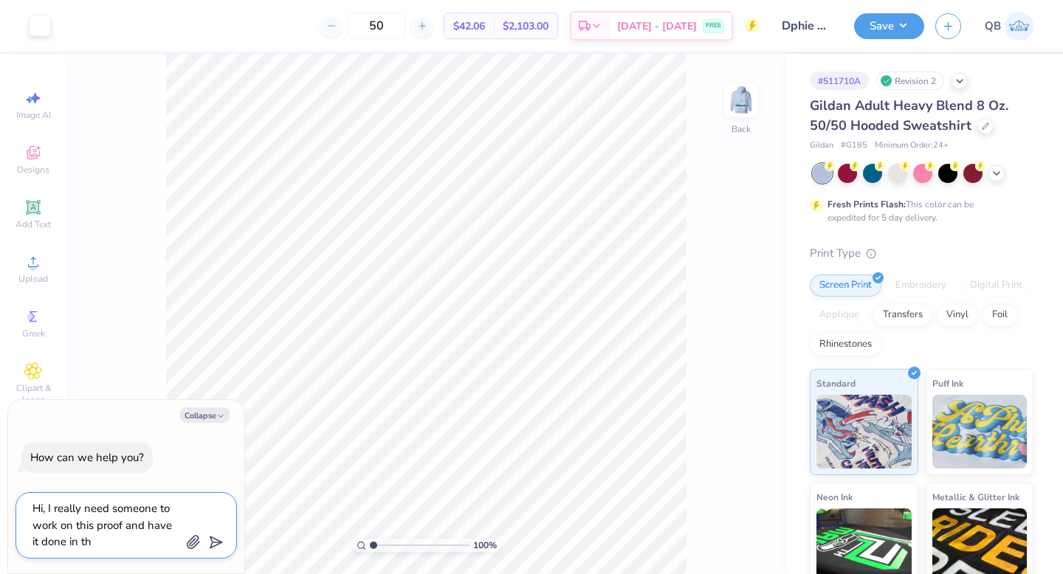
type textarea "Hi, I really need someone to work on this proof and have it done in the"
type textarea "x"
type textarea "Hi, I really need someone to work on this proof and have it done in the"
type textarea "x"
type textarea "Hi, I really need someone to work on this proof and have it done in the n"
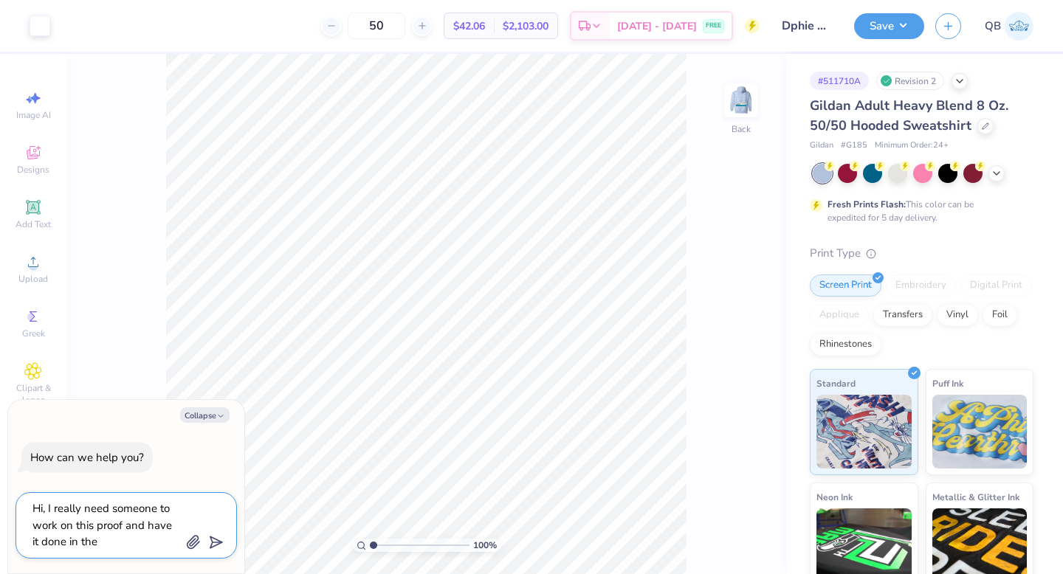
type textarea "x"
type textarea "Hi, I really need someone to work on this proof and have it done in the ne"
type textarea "x"
type textarea "Hi, I really need someone to work on this proof and have it done in the nex"
type textarea "x"
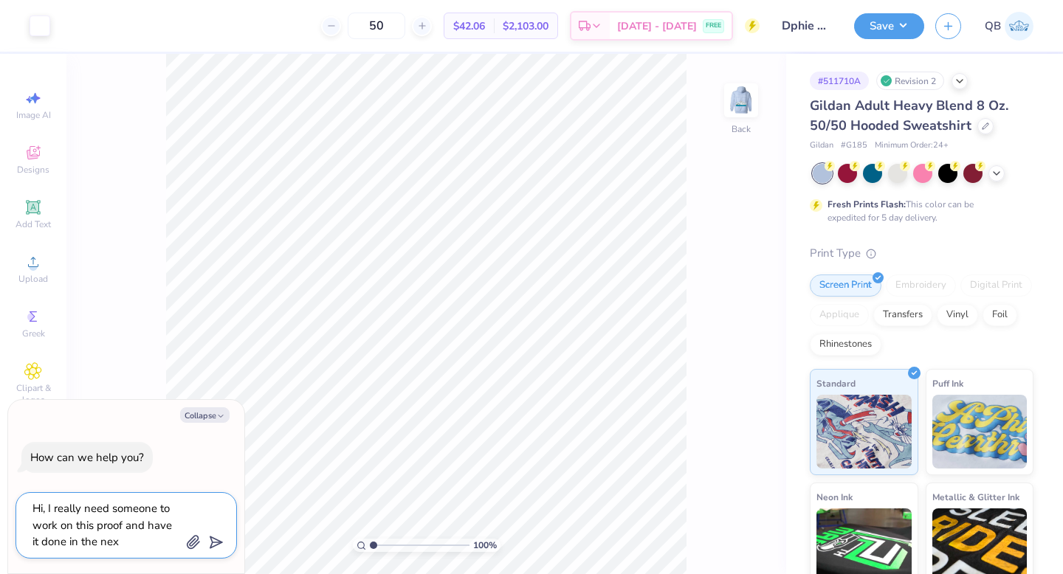
type textarea "Hi, I really need someone to work on this proof and have it done in the next"
type textarea "x"
type textarea "Hi, I really need someone to work on this proof and have it done in the next"
type textarea "x"
type textarea "Hi, I really need someone to work on this proof and have it done in the next"
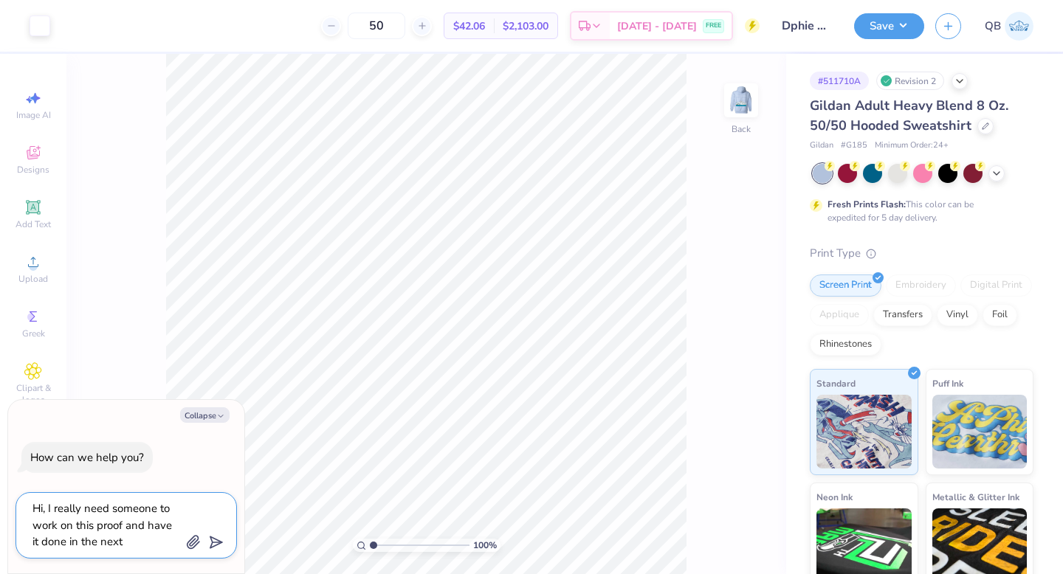
type textarea "x"
type textarea "Hi, I really need someone to work on this proof and have it done in the nextc"
type textarea "x"
type textarea "Hi, I really need someone to work on this proof and have it done in the nextcp"
type textarea "x"
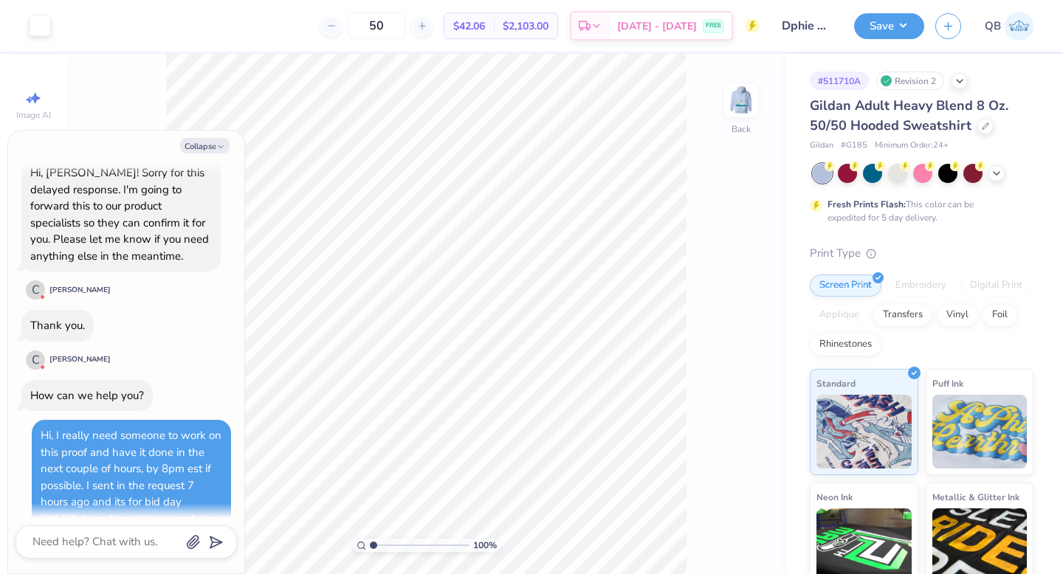
scroll to position [134, 0]
